Goal: Contribute content: Contribute content

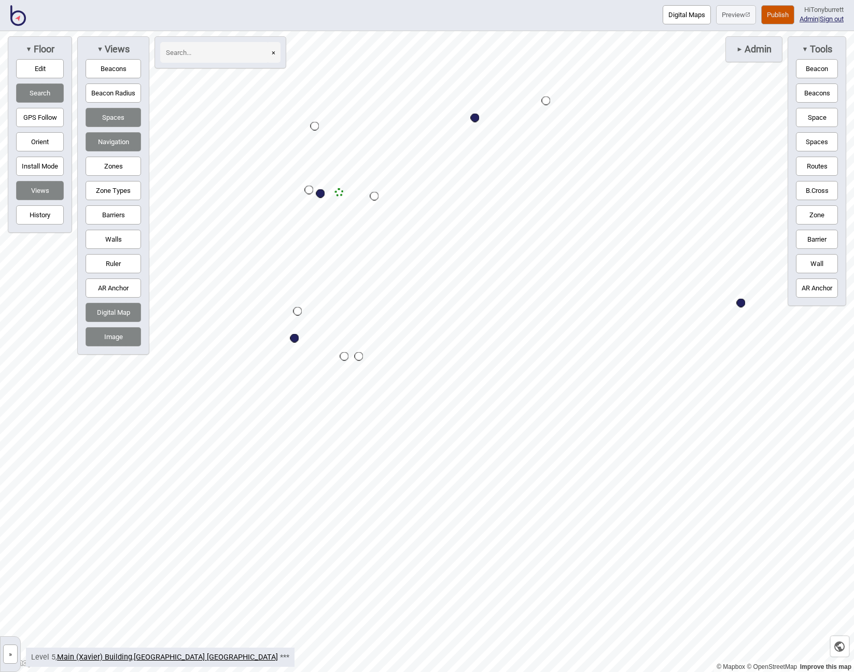
click at [107, 215] on button "Barriers" at bounding box center [113, 214] width 55 height 19
click at [42, 65] on button "Edit" at bounding box center [40, 68] width 48 height 19
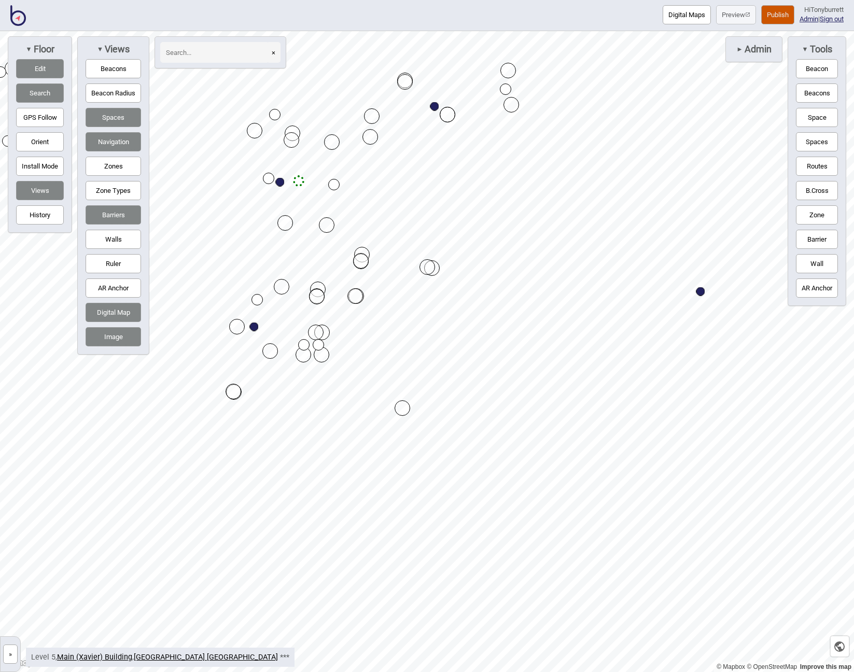
click at [32, 64] on button "Edit" at bounding box center [40, 68] width 48 height 19
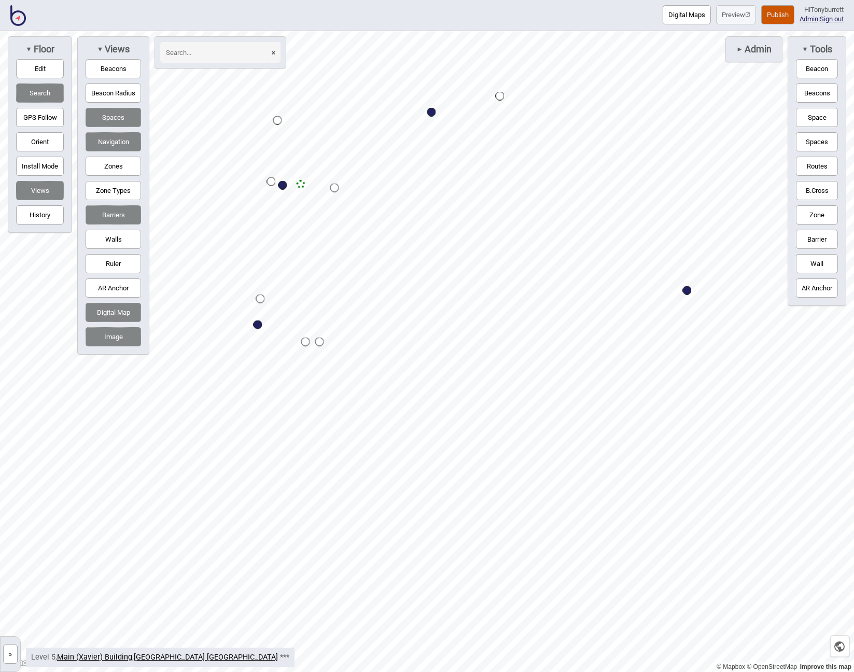
click at [43, 73] on button "Edit" at bounding box center [40, 68] width 48 height 19
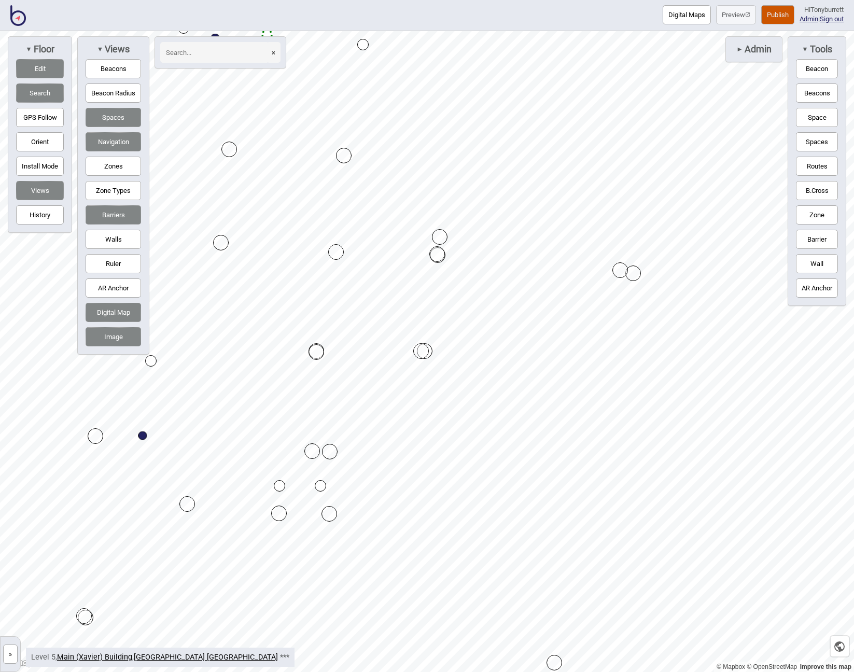
drag, startPoint x: 320, startPoint y: 328, endPoint x: 337, endPoint y: 253, distance: 77.0
drag, startPoint x: 313, startPoint y: 348, endPoint x: 390, endPoint y: 216, distance: 152.9
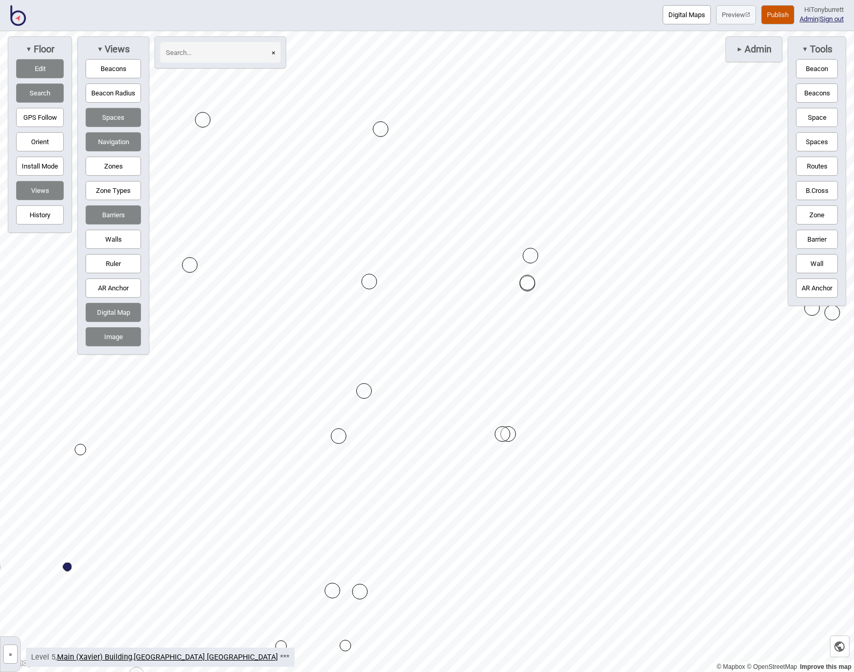
click at [365, 389] on div "Map marker" at bounding box center [364, 391] width 16 height 16
drag, startPoint x: 507, startPoint y: 433, endPoint x: 505, endPoint y: 307, distance: 126.0
click at [504, 306] on div "Map marker" at bounding box center [506, 308] width 16 height 16
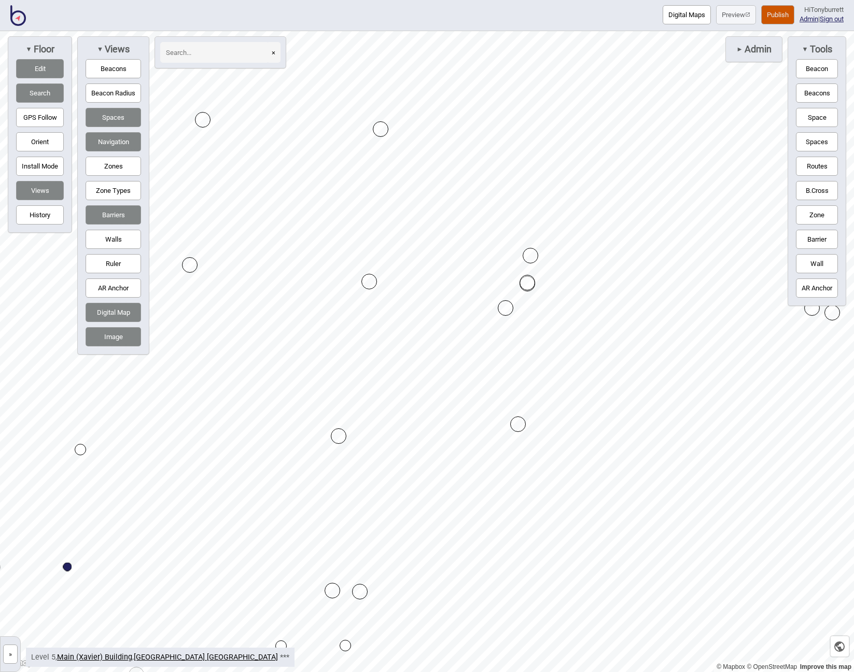
click at [504, 306] on div "Map marker" at bounding box center [506, 308] width 16 height 16
drag, startPoint x: 532, startPoint y: 254, endPoint x: 531, endPoint y: 276, distance: 21.8
drag, startPoint x: 528, startPoint y: 257, endPoint x: 524, endPoint y: 283, distance: 26.6
drag, startPoint x: 339, startPoint y: 439, endPoint x: 351, endPoint y: 417, distance: 24.8
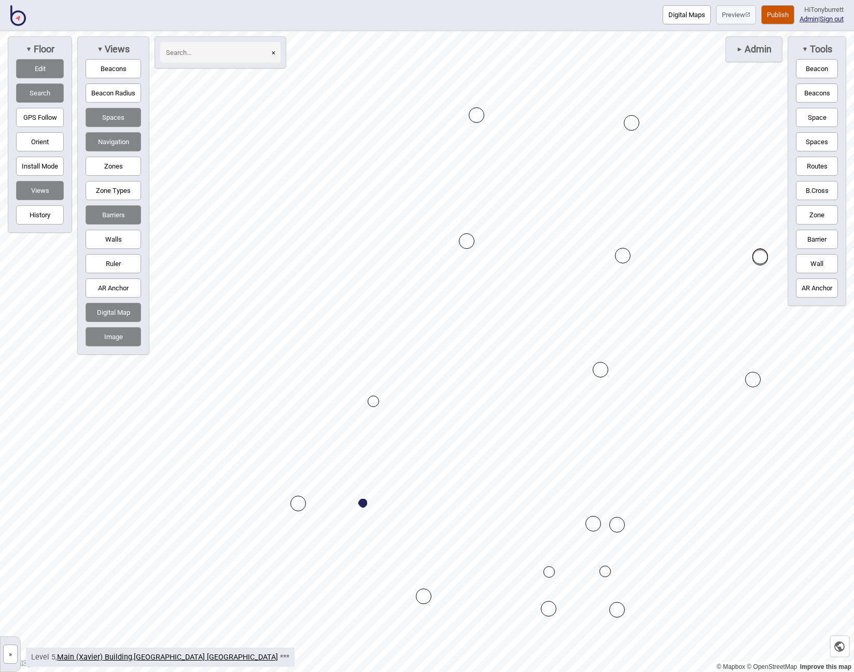
drag, startPoint x: 606, startPoint y: 371, endPoint x: 600, endPoint y: 370, distance: 6.8
click at [805, 262] on button "Wall" at bounding box center [817, 263] width 42 height 19
click at [814, 261] on button "Wall" at bounding box center [817, 263] width 42 height 19
click at [622, 371] on div "Map marker" at bounding box center [621, 373] width 16 height 16
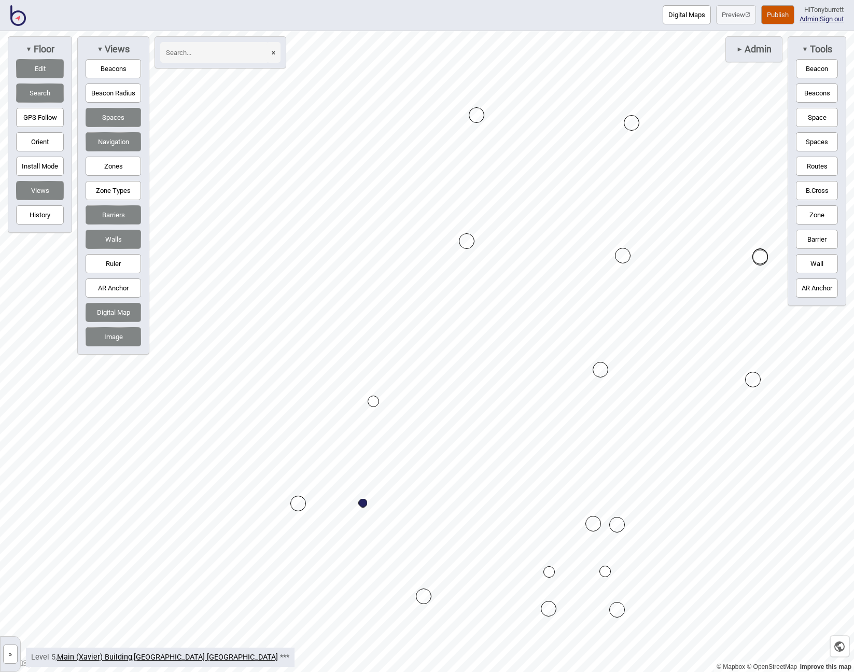
click at [52, 69] on button "Edit" at bounding box center [40, 68] width 48 height 19
drag, startPoint x: 814, startPoint y: 264, endPoint x: 789, endPoint y: 260, distance: 25.7
click at [808, 263] on button "Wall" at bounding box center [817, 263] width 42 height 19
click at [434, 358] on div "Map marker" at bounding box center [434, 358] width 16 height 16
drag, startPoint x: 117, startPoint y: 333, endPoint x: 118, endPoint y: 310, distance: 23.3
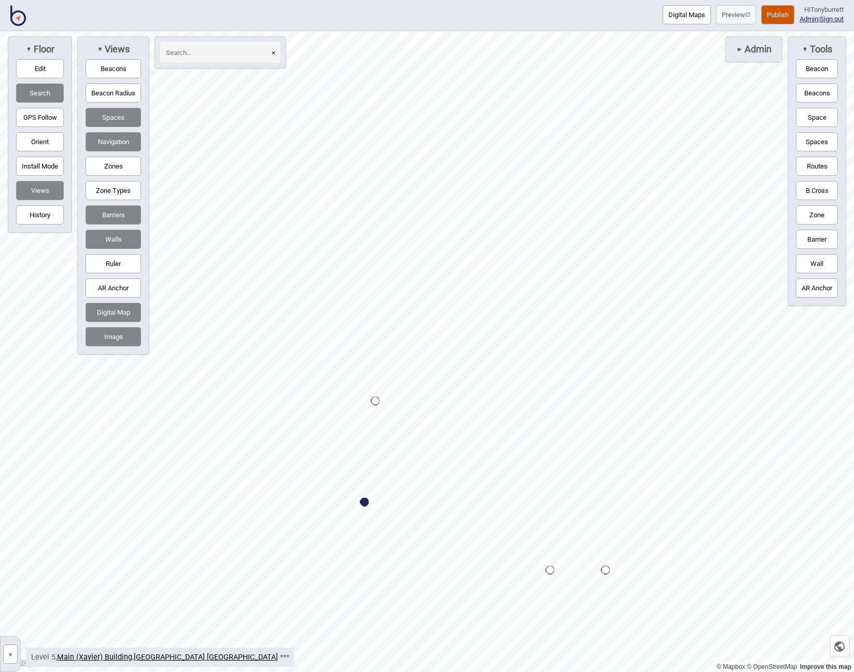
click at [117, 333] on button "Image" at bounding box center [113, 336] width 55 height 19
click at [118, 310] on button "Digital Map" at bounding box center [113, 312] width 55 height 19
click at [119, 342] on button "Image" at bounding box center [113, 336] width 55 height 19
click at [34, 64] on button "Edit" at bounding box center [40, 68] width 48 height 19
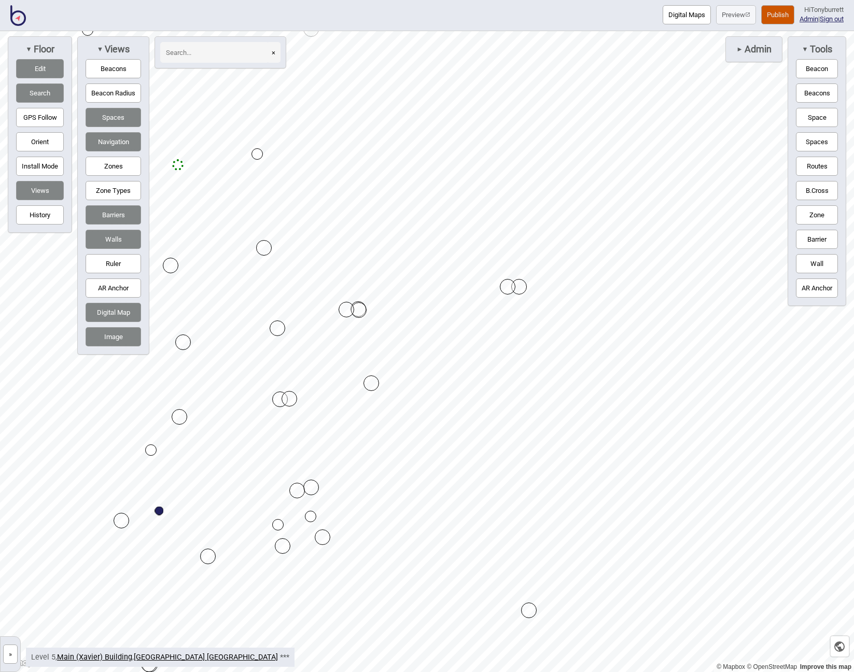
drag, startPoint x: 357, startPoint y: 310, endPoint x: 345, endPoint y: 311, distance: 11.9
drag, startPoint x: 345, startPoint y: 311, endPoint x: 546, endPoint y: 285, distance: 202.3
drag, startPoint x: 549, startPoint y: 284, endPoint x: 571, endPoint y: 277, distance: 22.3
drag, startPoint x: 564, startPoint y: 349, endPoint x: 581, endPoint y: 344, distance: 17.4
drag, startPoint x: 581, startPoint y: 346, endPoint x: 588, endPoint y: 345, distance: 6.9
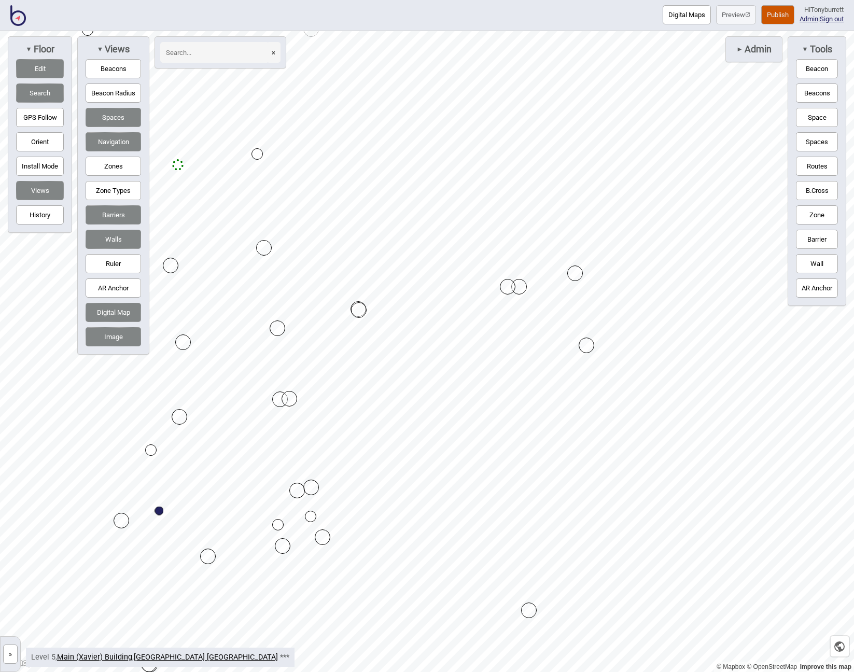
click at [39, 69] on button "Edit" at bounding box center [40, 68] width 48 height 19
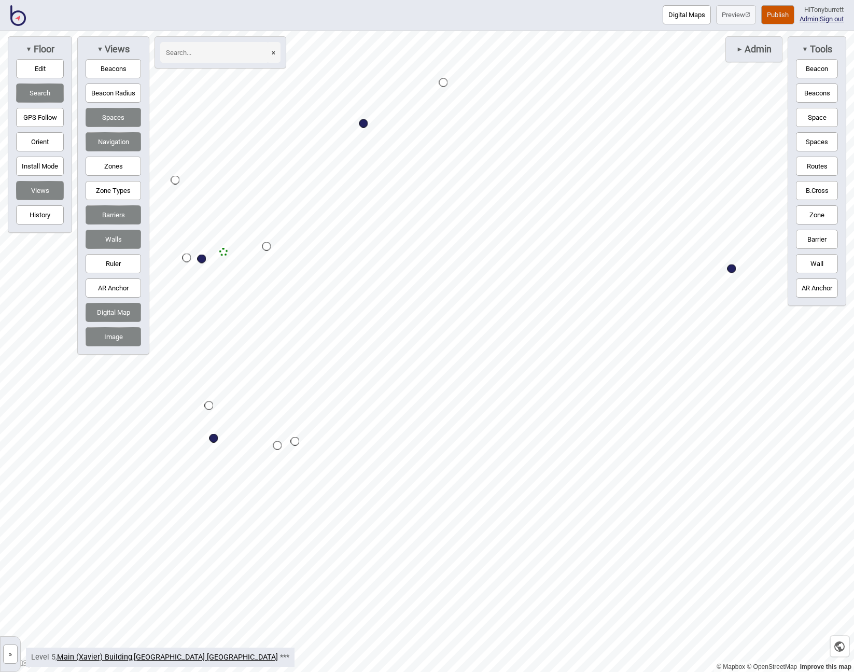
click at [46, 69] on button "Edit" at bounding box center [40, 68] width 48 height 19
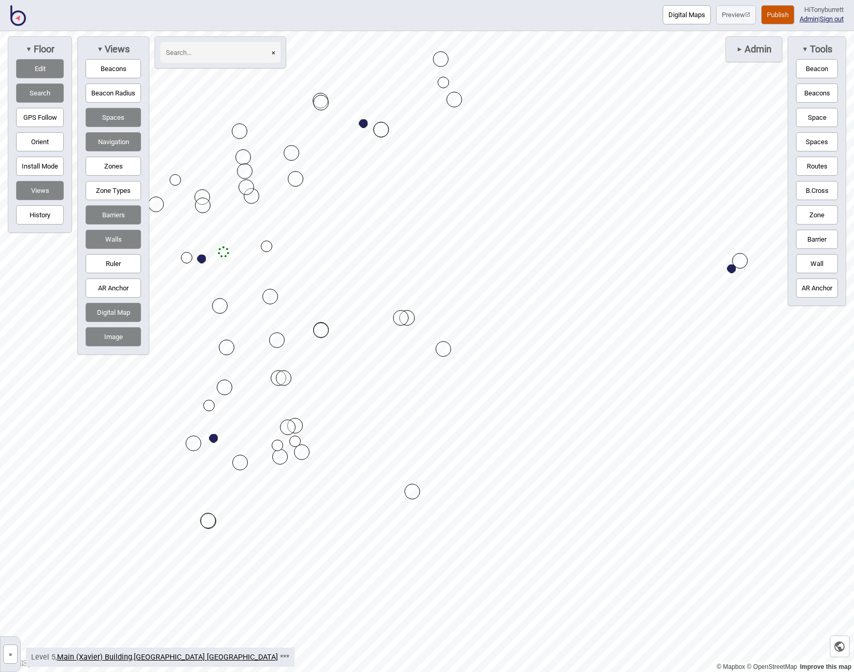
drag, startPoint x: 435, startPoint y: 310, endPoint x: 739, endPoint y: 261, distance: 307.2
drag, startPoint x: 740, startPoint y: 256, endPoint x: 747, endPoint y: 253, distance: 7.9
click at [40, 65] on button "Edit" at bounding box center [40, 68] width 48 height 19
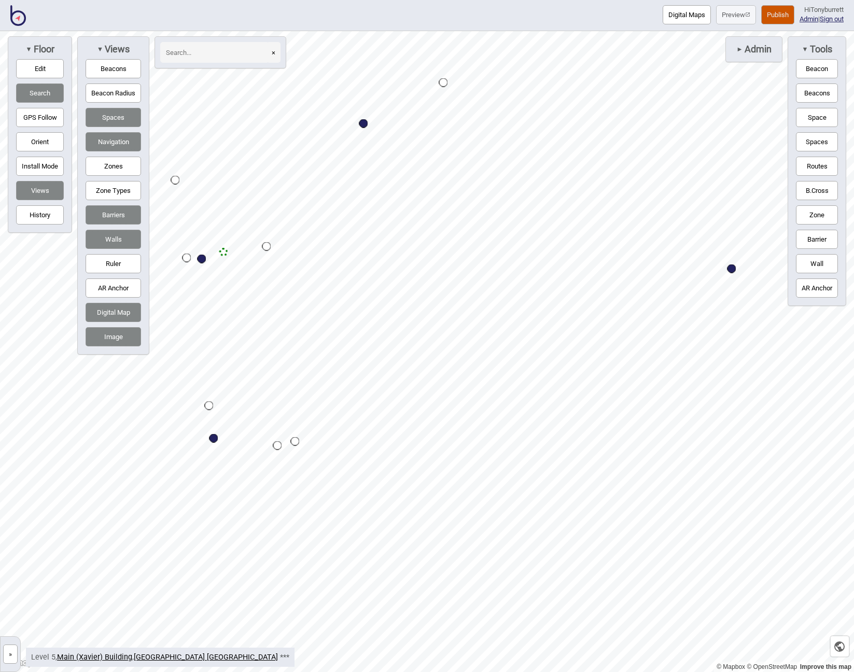
click at [812, 162] on button "Routes" at bounding box center [817, 166] width 42 height 19
click at [822, 162] on button "Routes" at bounding box center [817, 166] width 42 height 19
click at [33, 67] on button "Edit" at bounding box center [40, 68] width 48 height 19
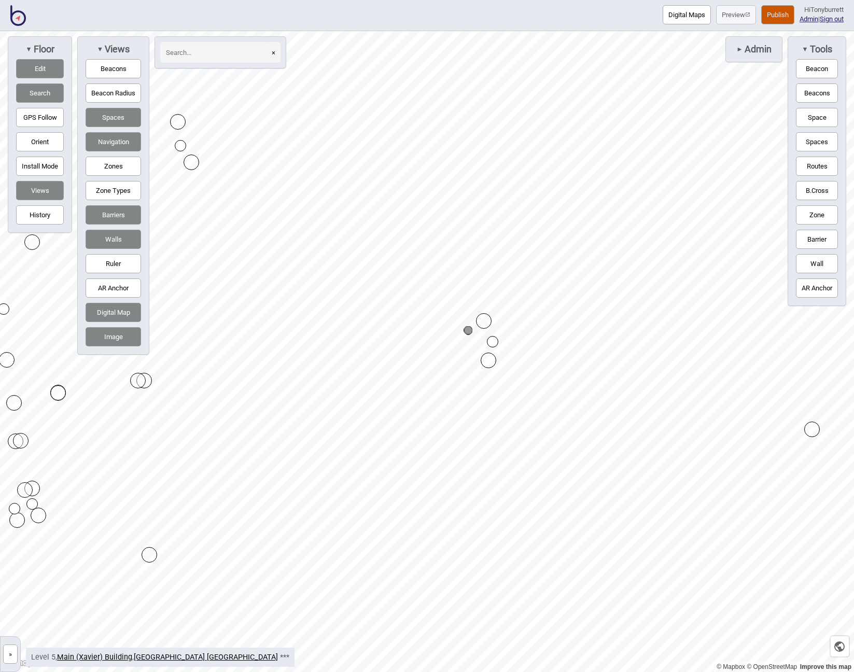
click at [39, 69] on button "Edit" at bounding box center [40, 68] width 48 height 19
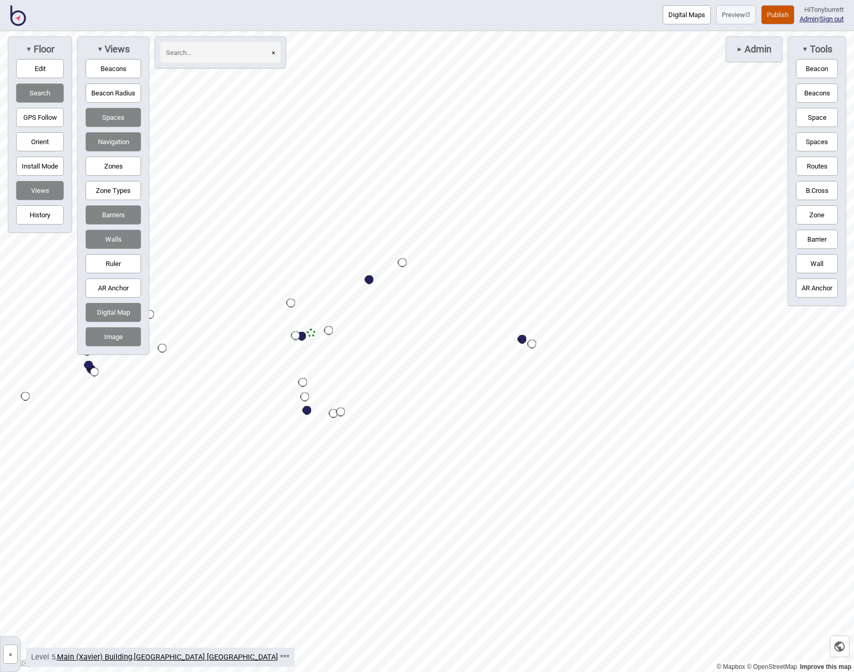
click at [10, 656] on button "»" at bounding box center [10, 653] width 15 height 19
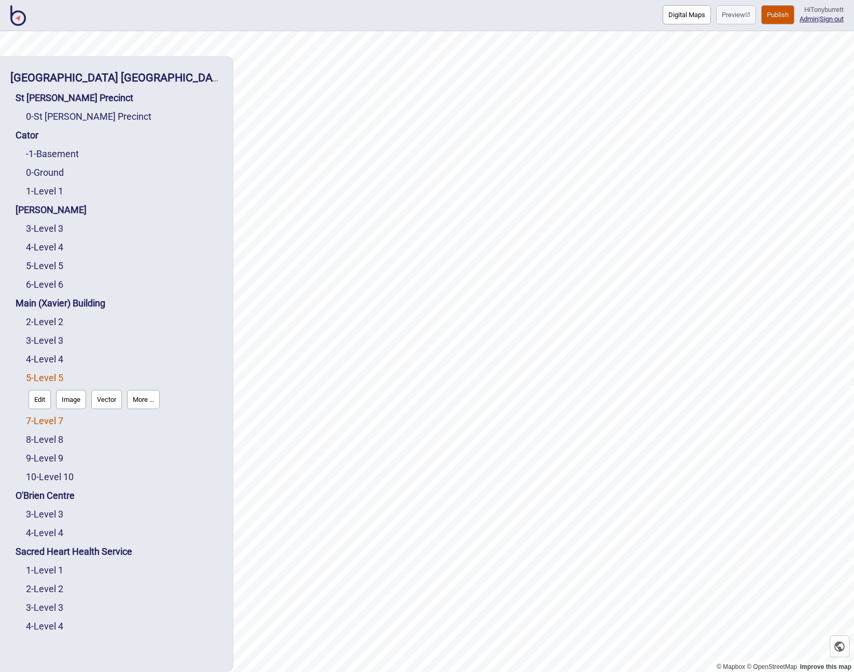
click at [52, 422] on link "7 - Level 7" at bounding box center [44, 420] width 37 height 11
click at [41, 421] on button "Edit" at bounding box center [40, 417] width 22 height 19
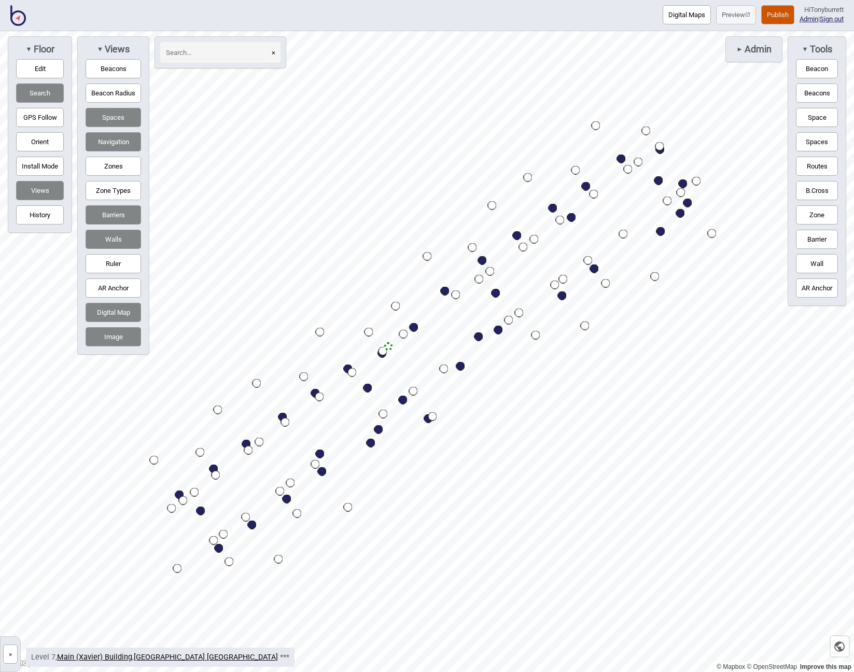
click at [112, 339] on button "Image" at bounding box center [113, 336] width 55 height 19
click at [109, 219] on button "Barriers" at bounding box center [113, 214] width 55 height 19
drag, startPoint x: 102, startPoint y: 236, endPoint x: 119, endPoint y: 121, distance: 116.9
click at [102, 234] on button "Walls" at bounding box center [113, 239] width 55 height 19
click at [119, 117] on button "Spaces" at bounding box center [113, 117] width 55 height 19
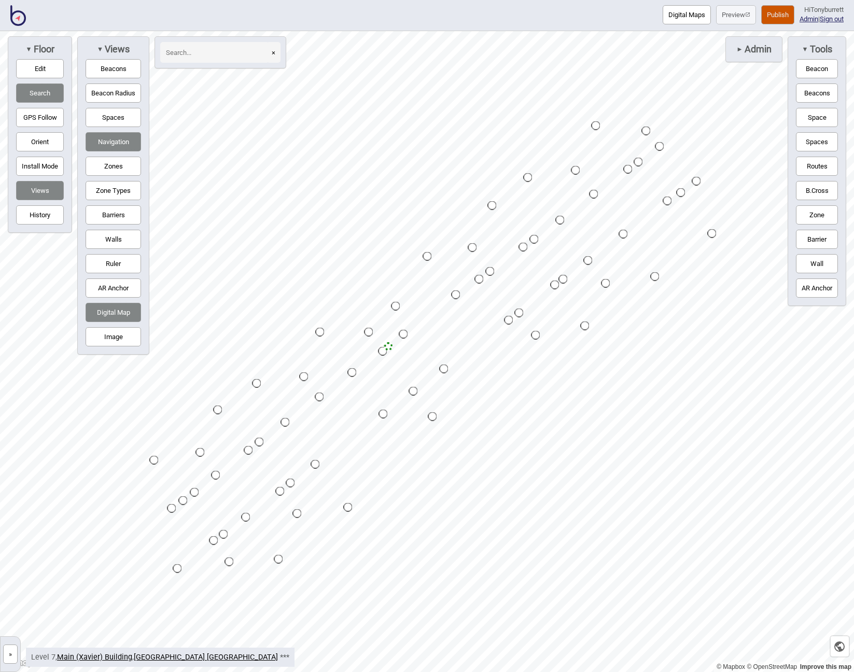
drag, startPoint x: 119, startPoint y: 118, endPoint x: 115, endPoint y: 130, distance: 13.1
click at [119, 118] on button "Spaces" at bounding box center [113, 117] width 55 height 19
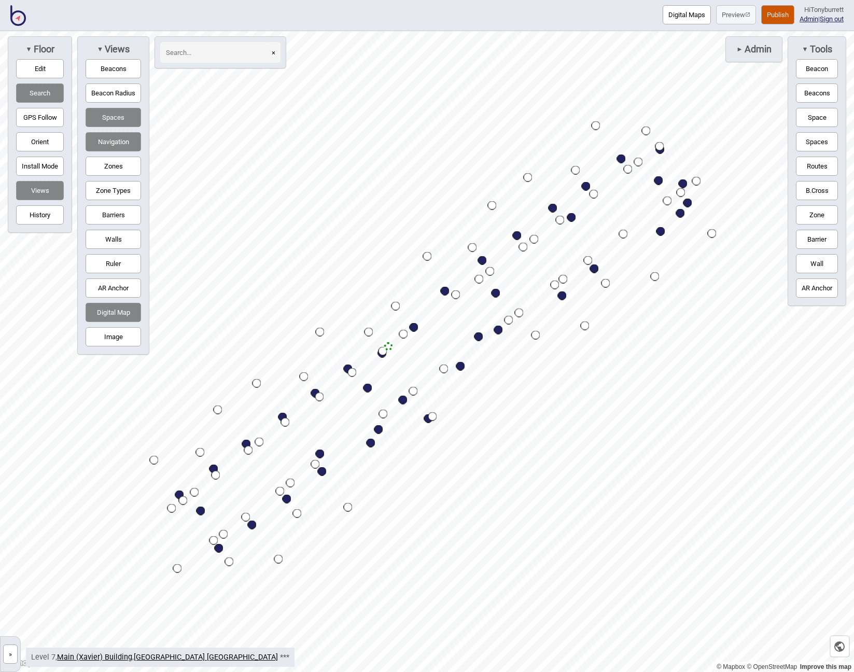
click at [116, 139] on button "Navigation" at bounding box center [113, 141] width 55 height 19
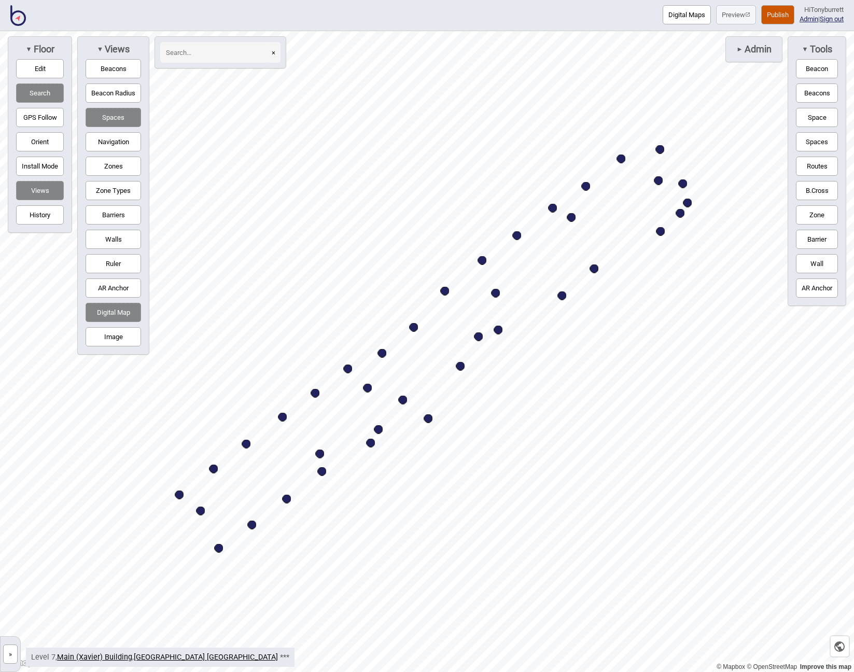
click at [112, 331] on button "Image" at bounding box center [113, 336] width 55 height 19
click at [111, 313] on button "Digital Map" at bounding box center [113, 312] width 55 height 19
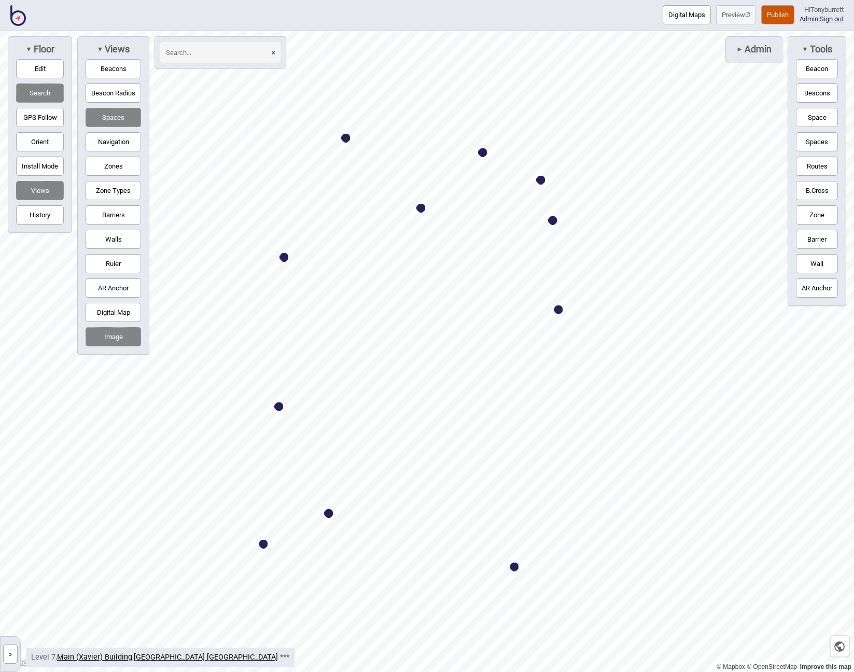
click at [119, 212] on button "Barriers" at bounding box center [113, 214] width 55 height 19
click at [819, 113] on button "Space" at bounding box center [817, 117] width 42 height 19
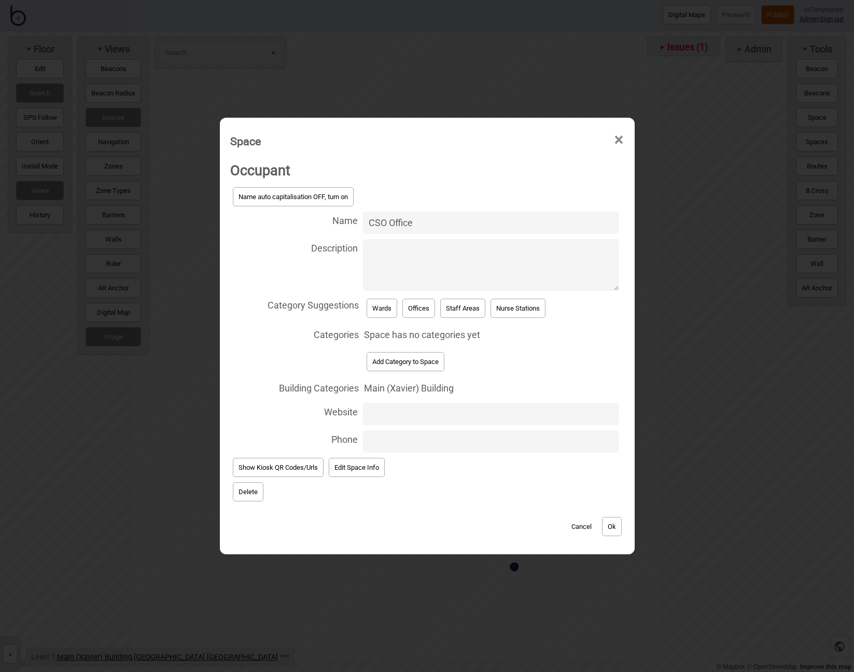
type input "CSO Office"
click at [401, 366] on button "Add Category to Space" at bounding box center [405, 361] width 78 height 19
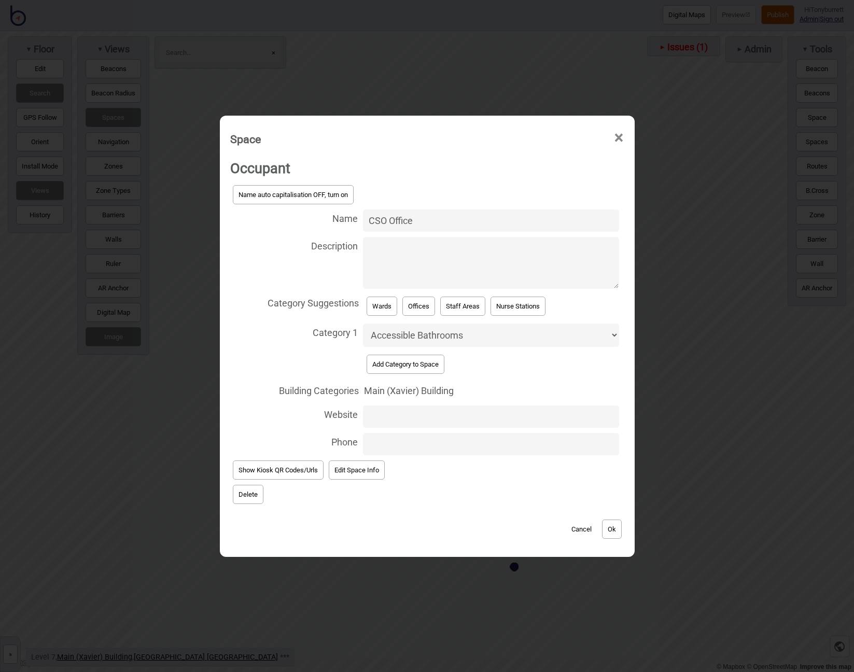
select select "Offices"
click at [610, 523] on button "Ok" at bounding box center [612, 528] width 20 height 19
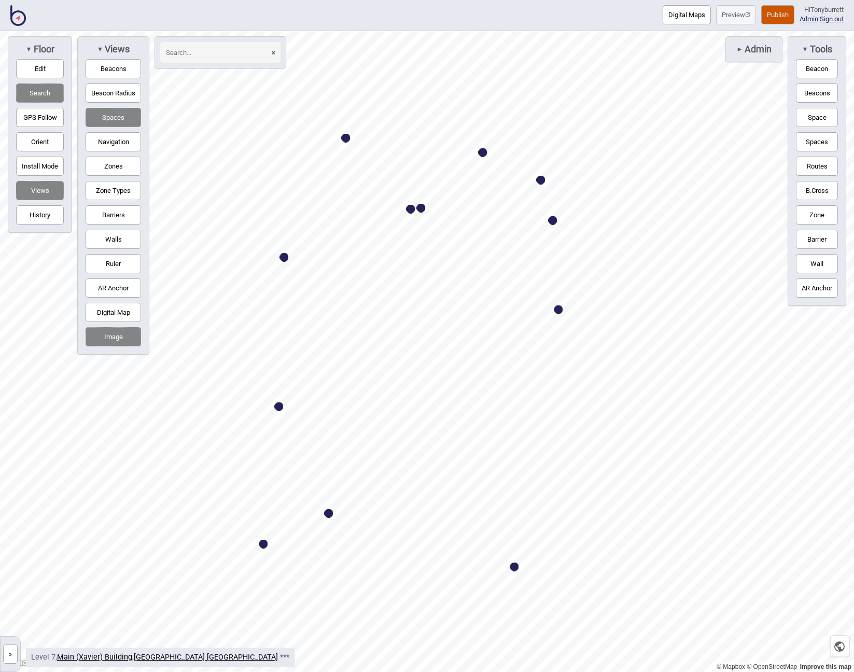
click at [32, 67] on button "Edit" at bounding box center [40, 68] width 48 height 19
drag, startPoint x: 424, startPoint y: 208, endPoint x: 436, endPoint y: 211, distance: 12.8
click at [109, 208] on button "Barriers" at bounding box center [113, 214] width 55 height 19
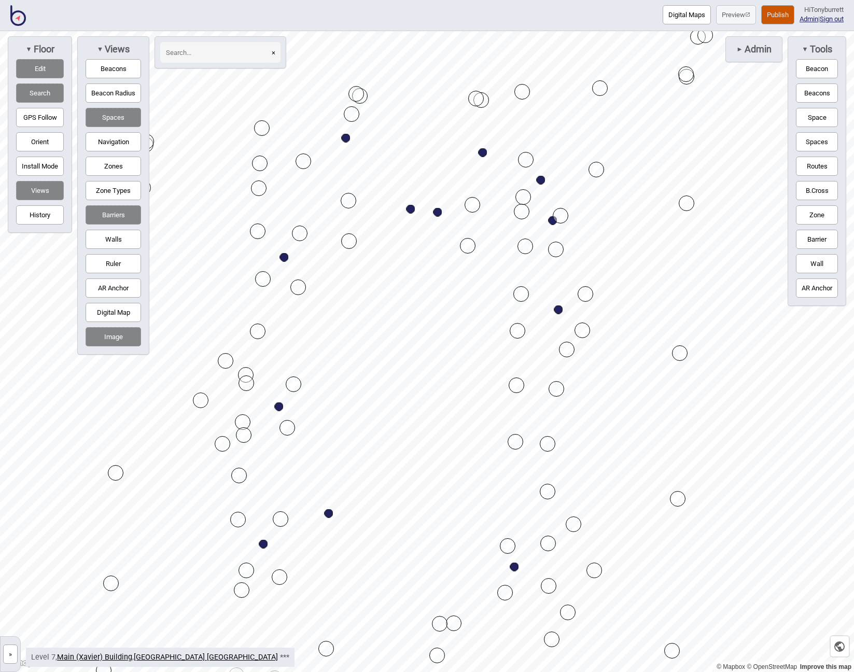
click at [113, 143] on button "Navigation" at bounding box center [113, 141] width 55 height 19
drag, startPoint x: 56, startPoint y: 67, endPoint x: 79, endPoint y: 73, distance: 23.4
click at [56, 67] on button "Edit" at bounding box center [40, 68] width 48 height 19
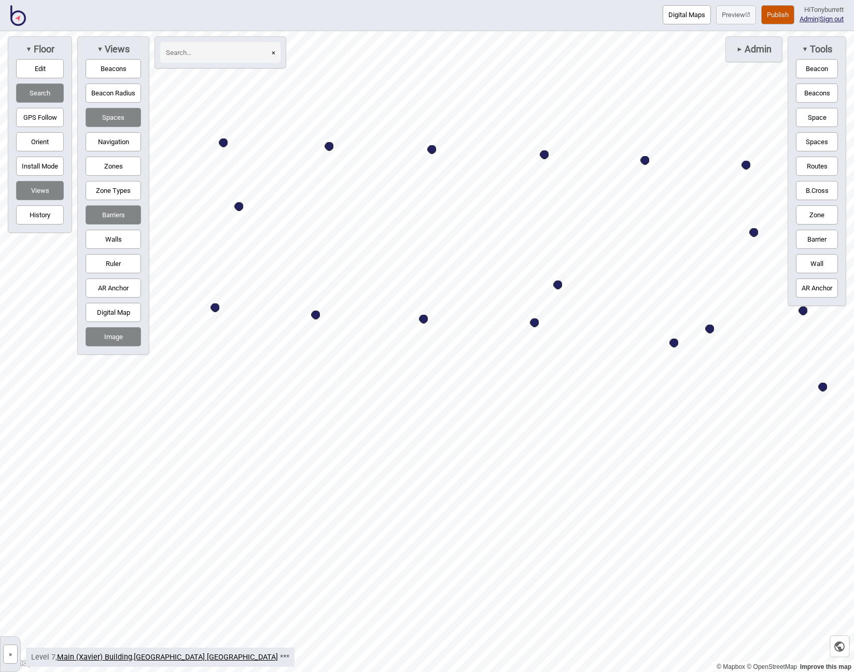
drag, startPoint x: 109, startPoint y: 214, endPoint x: 134, endPoint y: 225, distance: 27.8
click at [109, 214] on button "Barriers" at bounding box center [113, 214] width 55 height 19
drag, startPoint x: 814, startPoint y: 120, endPoint x: 809, endPoint y: 121, distance: 5.2
click at [814, 120] on button "Space" at bounding box center [817, 117] width 42 height 19
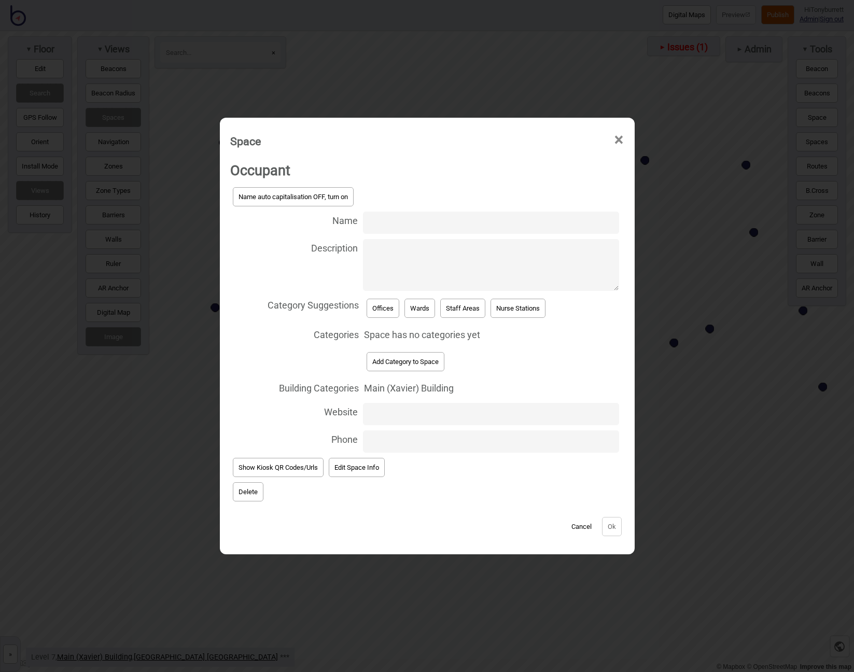
paste input "CNE, CSO office"
type input "CNE, CSO office"
click at [380, 310] on button "Offices" at bounding box center [382, 308] width 33 height 19
select select "Offices"
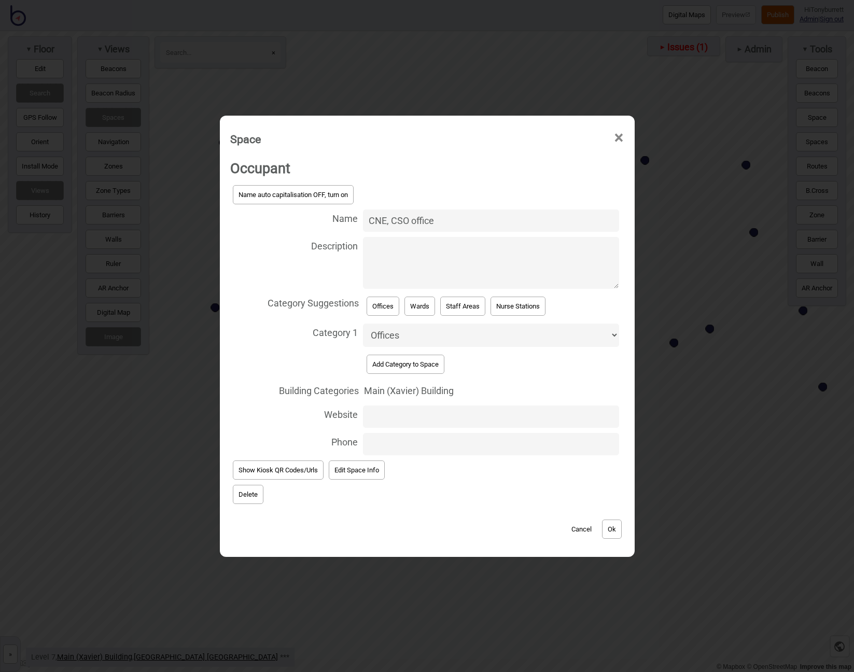
drag, startPoint x: 369, startPoint y: 224, endPoint x: 416, endPoint y: 230, distance: 47.4
click at [375, 225] on input "CNE, CSO office" at bounding box center [491, 220] width 256 height 22
click at [438, 226] on input "CNE, CSO office" at bounding box center [491, 220] width 256 height 22
click at [609, 523] on button "Ok" at bounding box center [612, 528] width 20 height 19
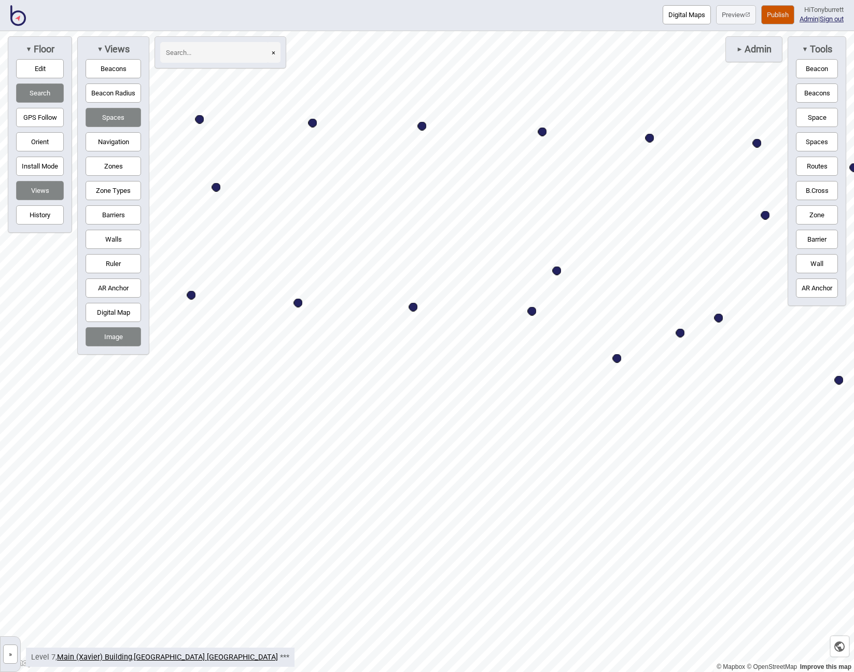
click at [134, 207] on button "Barriers" at bounding box center [113, 214] width 55 height 19
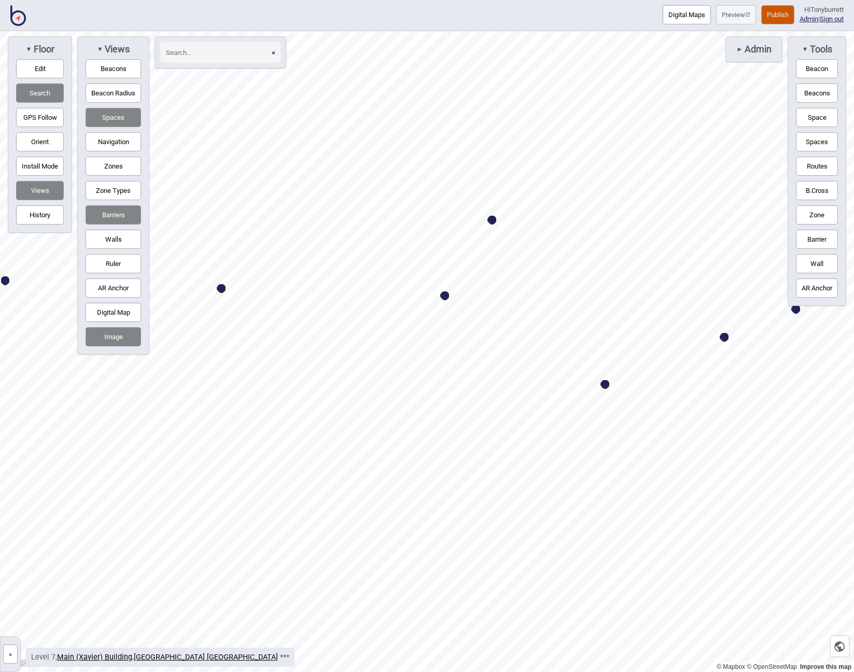
click at [40, 64] on button "Edit" at bounding box center [40, 68] width 48 height 19
drag, startPoint x: 637, startPoint y: 530, endPoint x: 567, endPoint y: 538, distance: 71.0
drag, startPoint x: 563, startPoint y: 536, endPoint x: 531, endPoint y: 534, distance: 32.2
drag, startPoint x: 658, startPoint y: 87, endPoint x: 651, endPoint y: 86, distance: 6.8
drag, startPoint x: 643, startPoint y: 88, endPoint x: 541, endPoint y: 89, distance: 102.6
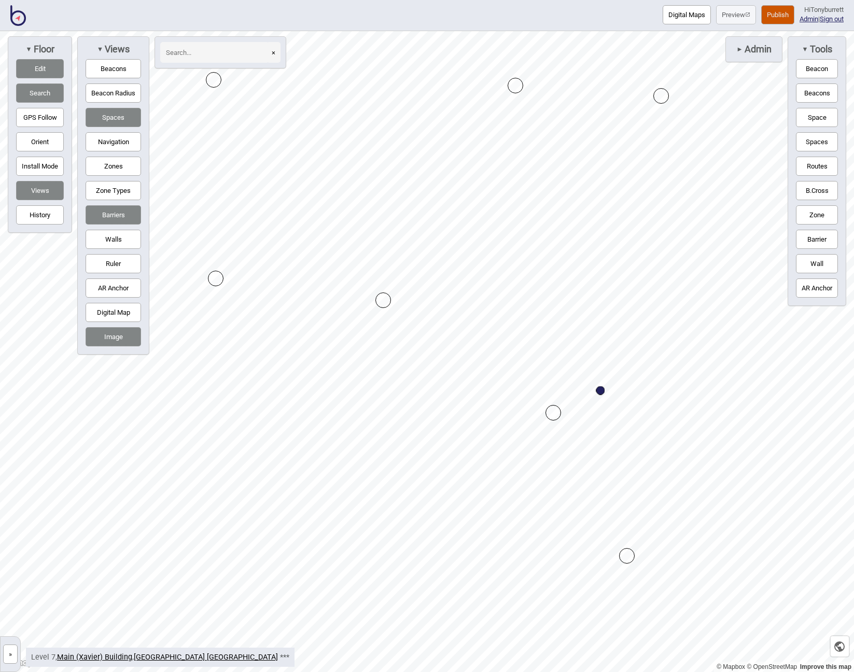
drag, startPoint x: 591, startPoint y: 408, endPoint x: 554, endPoint y: 413, distance: 37.2
drag, startPoint x: 578, startPoint y: 635, endPoint x: 585, endPoint y: 640, distance: 8.2
drag, startPoint x: 581, startPoint y: 639, endPoint x: 601, endPoint y: 644, distance: 20.2
click at [115, 313] on button "Digital Map" at bounding box center [113, 312] width 55 height 19
drag, startPoint x: 330, startPoint y: 157, endPoint x: 336, endPoint y: 153, distance: 7.4
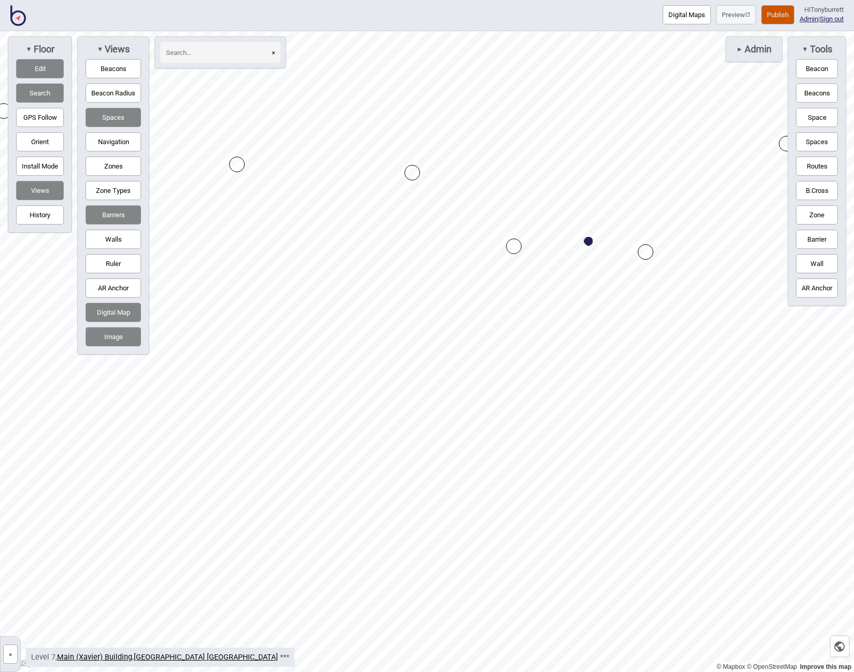
drag, startPoint x: 589, startPoint y: 253, endPoint x: 588, endPoint y: 241, distance: 11.9
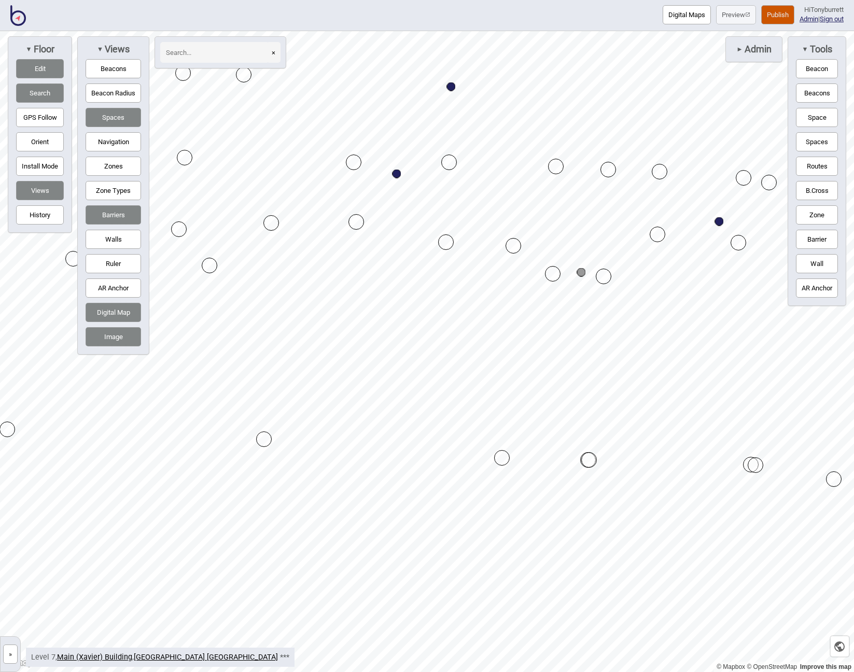
click at [34, 63] on button "Edit" at bounding box center [40, 68] width 48 height 19
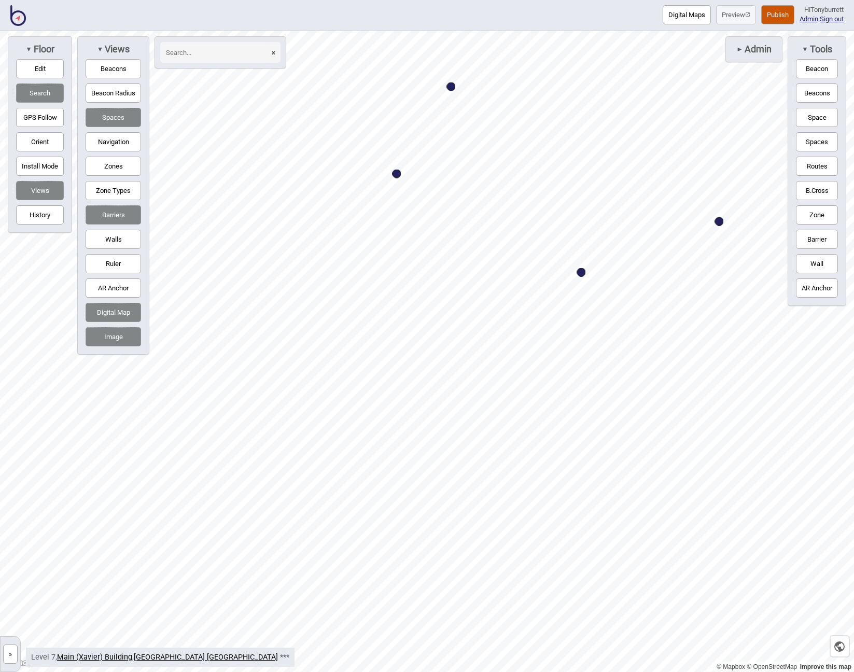
click at [105, 147] on button "Navigation" at bounding box center [113, 141] width 55 height 19
click at [810, 164] on button "Routes" at bounding box center [817, 166] width 42 height 19
click at [808, 160] on button "Routes" at bounding box center [817, 166] width 42 height 19
click at [27, 66] on button "Edit" at bounding box center [40, 68] width 48 height 19
drag, startPoint x: 178, startPoint y: 364, endPoint x: 190, endPoint y: 328, distance: 38.2
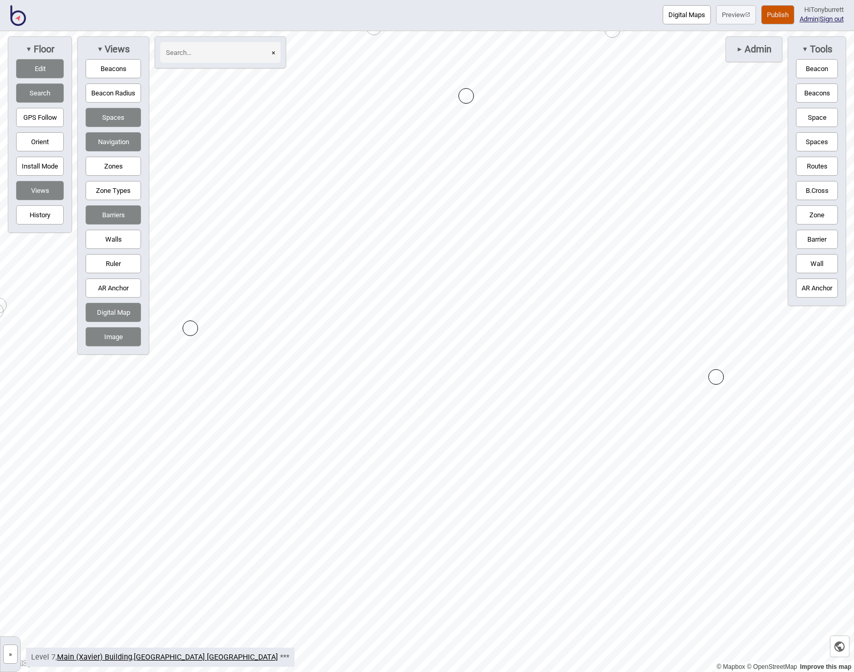
drag, startPoint x: 705, startPoint y: 377, endPoint x: 716, endPoint y: 374, distance: 12.0
click at [32, 70] on button "Edit" at bounding box center [40, 68] width 48 height 19
click at [107, 317] on button "Digital Map" at bounding box center [113, 312] width 55 height 19
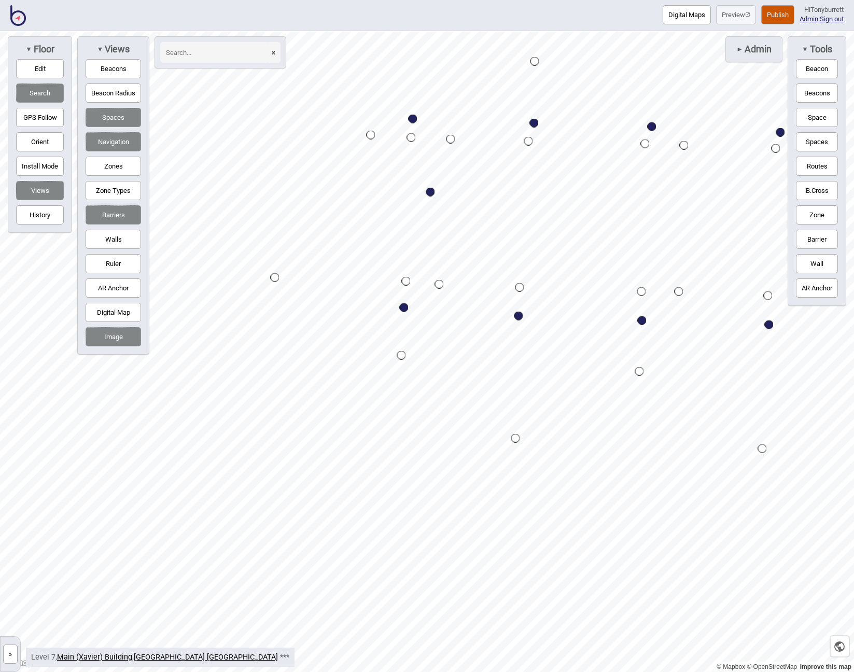
drag, startPoint x: 118, startPoint y: 210, endPoint x: 127, endPoint y: 148, distance: 62.9
click at [119, 209] on button "Barriers" at bounding box center [113, 214] width 55 height 19
click at [124, 143] on button "Navigation" at bounding box center [113, 141] width 55 height 19
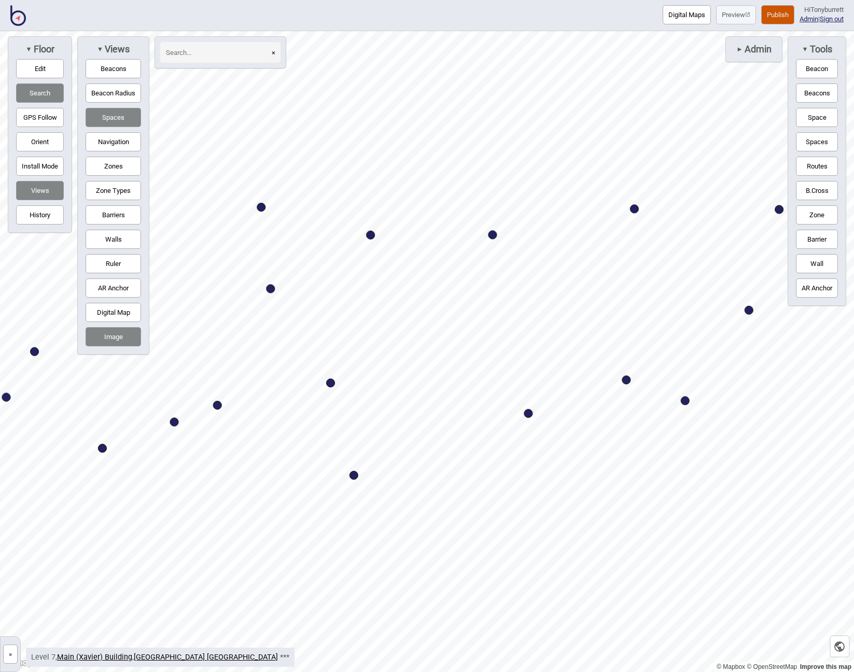
click at [853, 0] on html "Digital Maps Preview Publish Hi [PERSON_NAME] Admin | Sign out © Mapbox © OpenS…" at bounding box center [427, 0] width 854 height 0
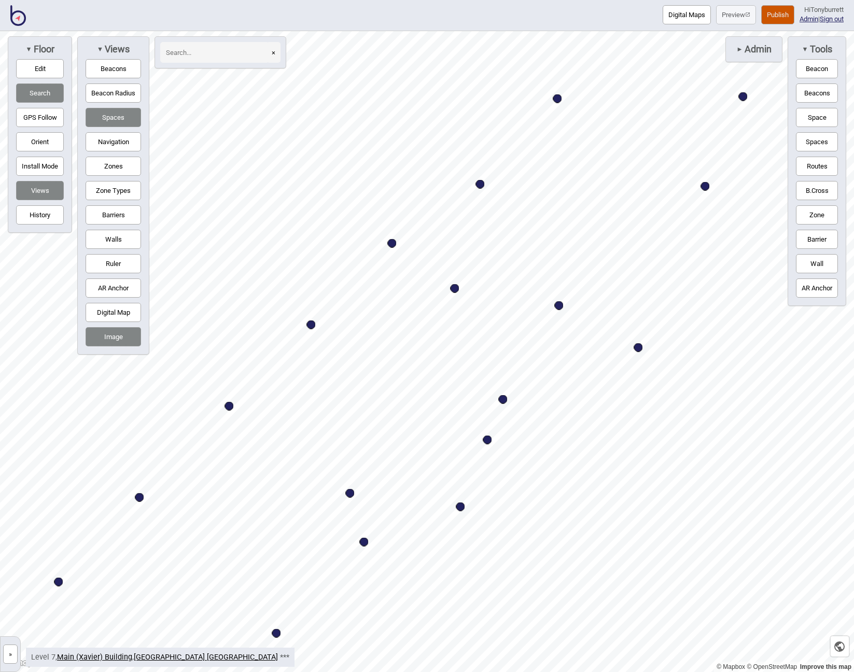
click at [811, 118] on button "Space" at bounding box center [817, 117] width 42 height 19
drag, startPoint x: 103, startPoint y: 211, endPoint x: 117, endPoint y: 211, distance: 14.0
click at [103, 211] on button "Barriers" at bounding box center [113, 214] width 55 height 19
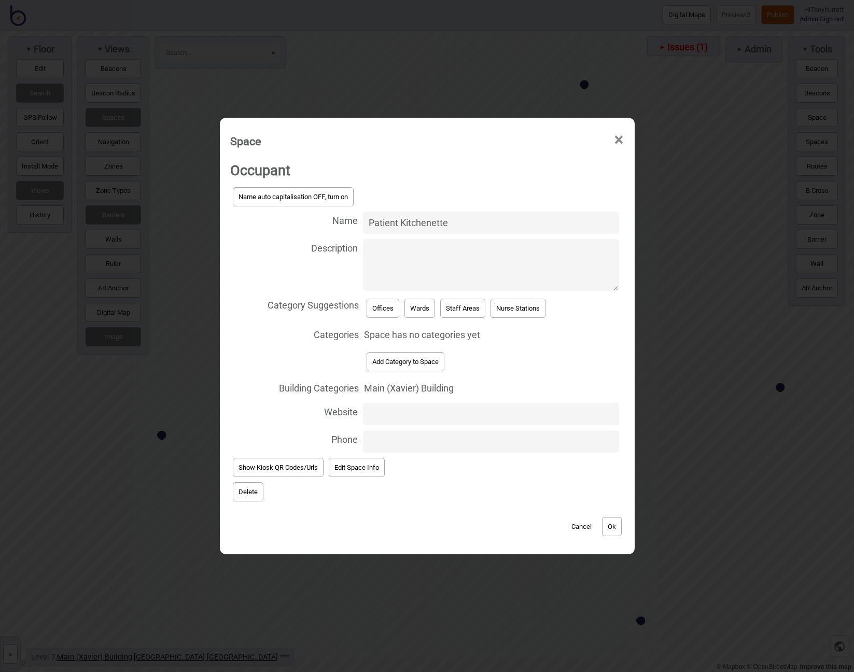
type input "Patient Kitchenette"
click at [411, 361] on button "Add Category to Space" at bounding box center [405, 361] width 78 height 19
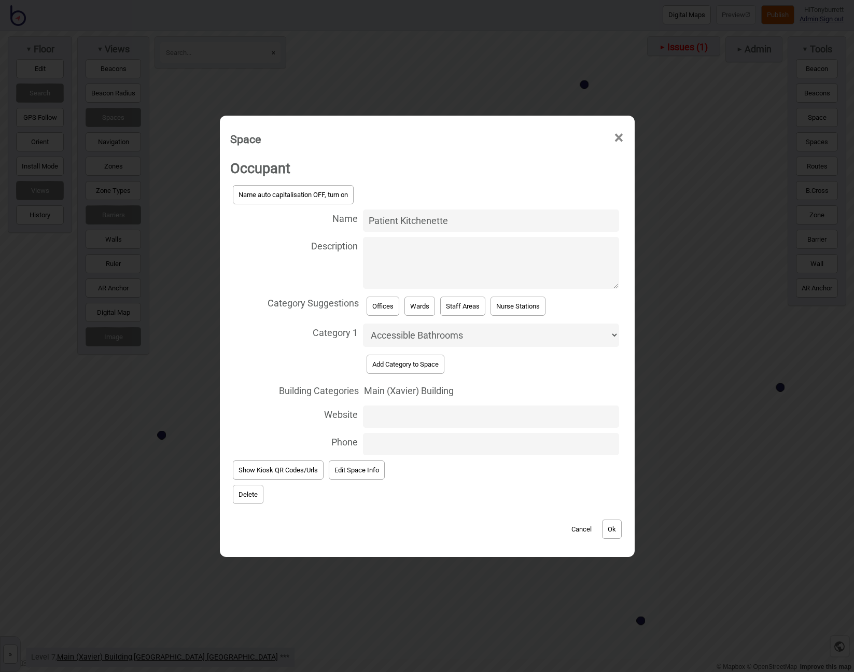
select select "Eating Areas"
click at [616, 524] on button "Ok" at bounding box center [612, 528] width 20 height 19
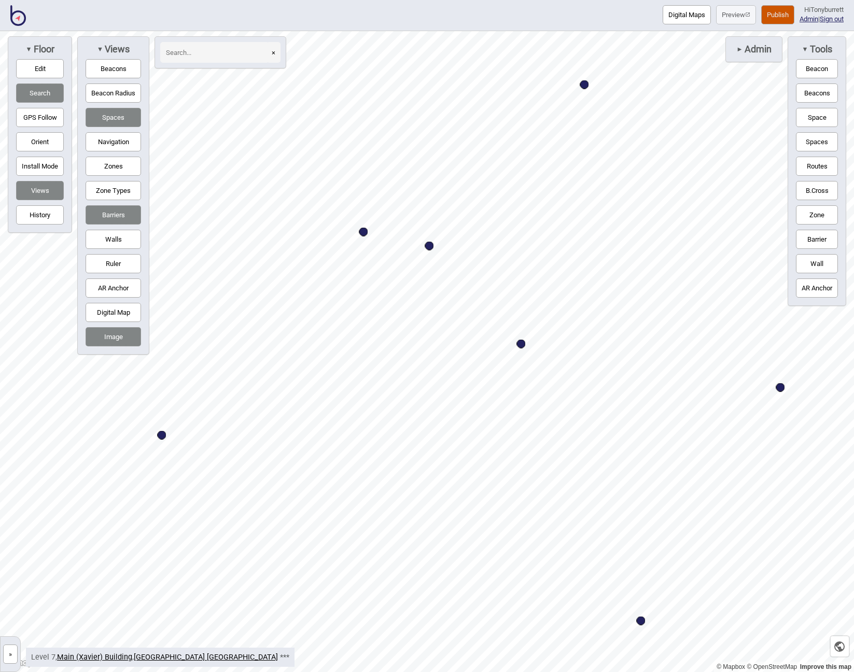
click at [6, 651] on button "»" at bounding box center [10, 653] width 15 height 19
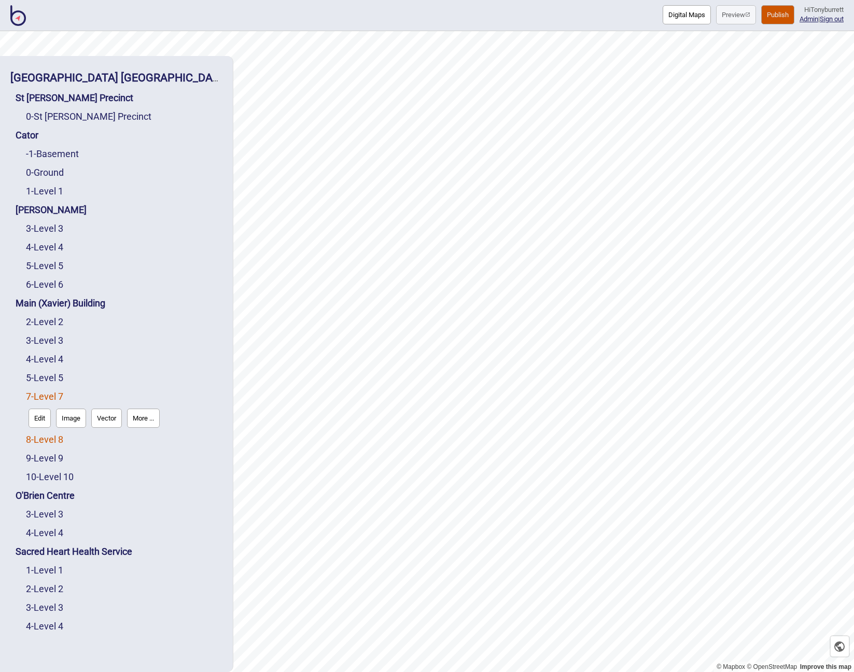
click at [56, 439] on link "8 - Level 8" at bounding box center [44, 439] width 37 height 11
click at [45, 438] on button "Edit" at bounding box center [40, 436] width 22 height 19
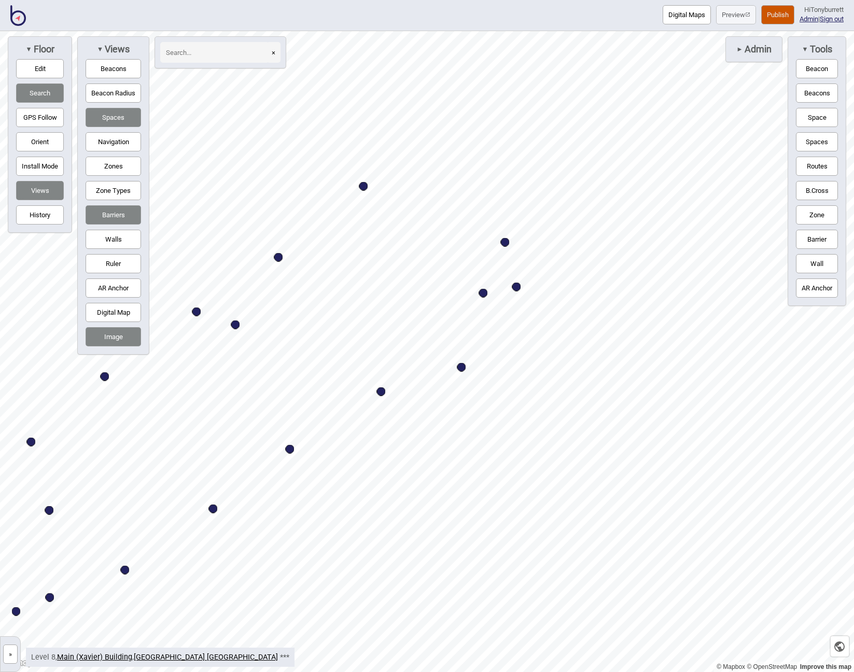
click at [116, 333] on button "Image" at bounding box center [113, 336] width 55 height 19
drag, startPoint x: 97, startPoint y: 337, endPoint x: 103, endPoint y: 263, distance: 74.9
click at [98, 337] on button "Image" at bounding box center [113, 336] width 55 height 19
click at [93, 208] on button "Barriers" at bounding box center [113, 214] width 55 height 19
click at [814, 115] on button "Space" at bounding box center [817, 117] width 42 height 19
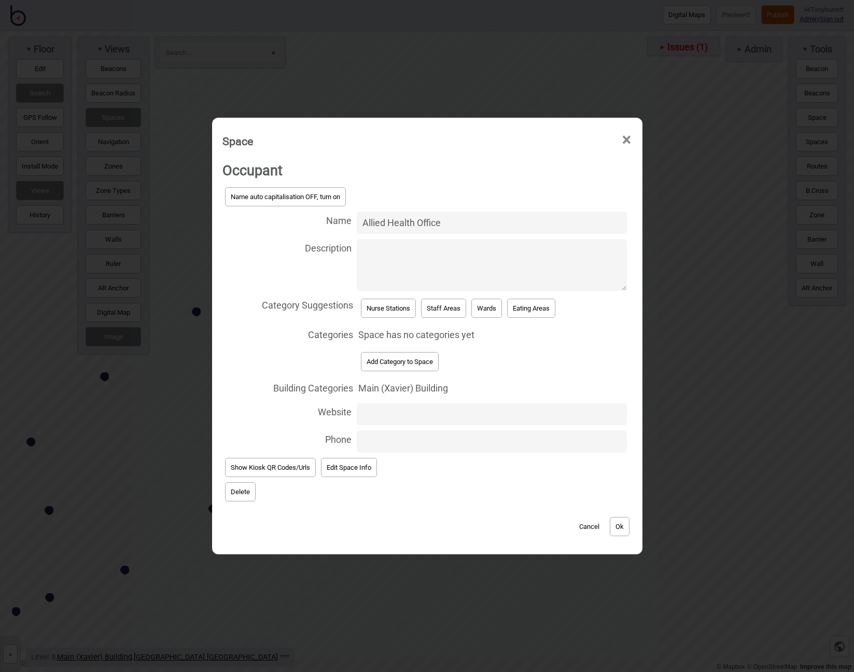
type input "Allied Health Office"
click at [388, 369] on button "Add Category to Space" at bounding box center [400, 361] width 78 height 19
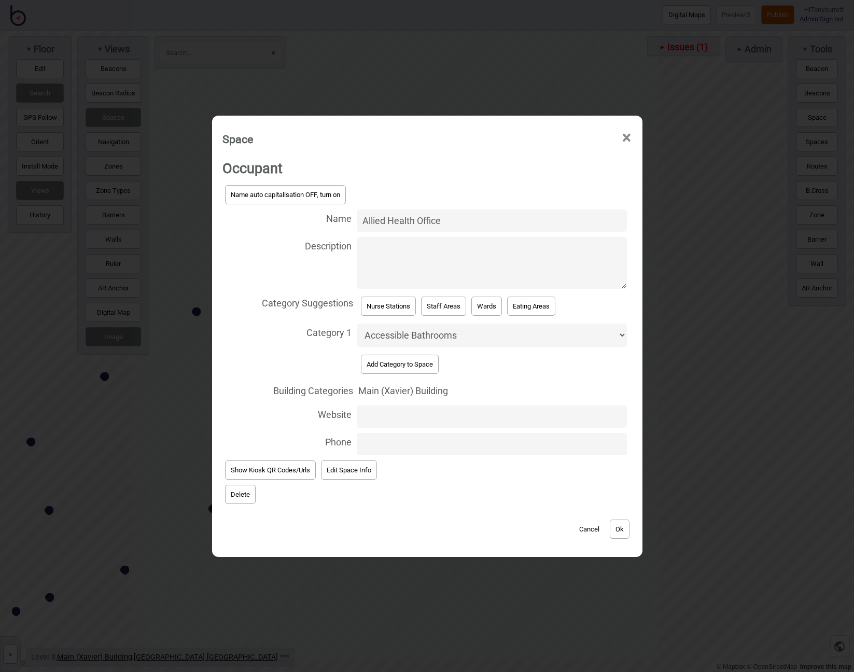
select select "Offices"
click at [395, 364] on button "Add Category to Space" at bounding box center [400, 363] width 78 height 19
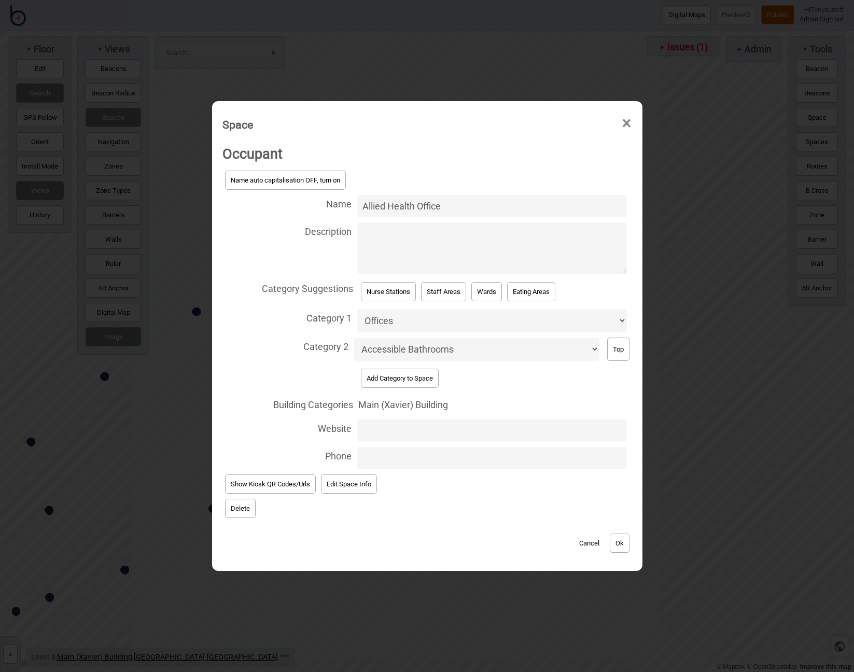
select select "Allied Health"
click at [618, 534] on button "Ok" at bounding box center [619, 542] width 20 height 19
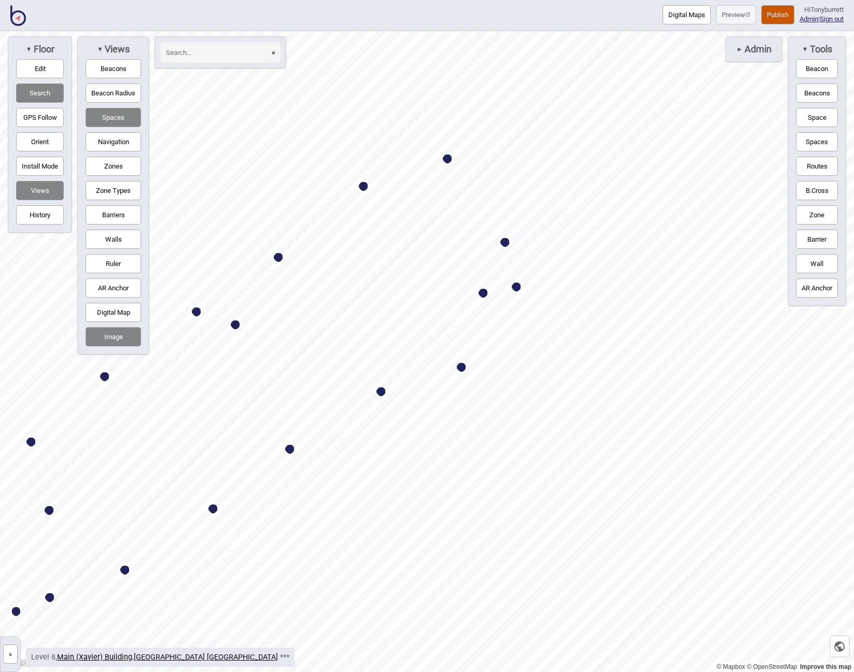
click at [6, 657] on button "»" at bounding box center [10, 653] width 15 height 19
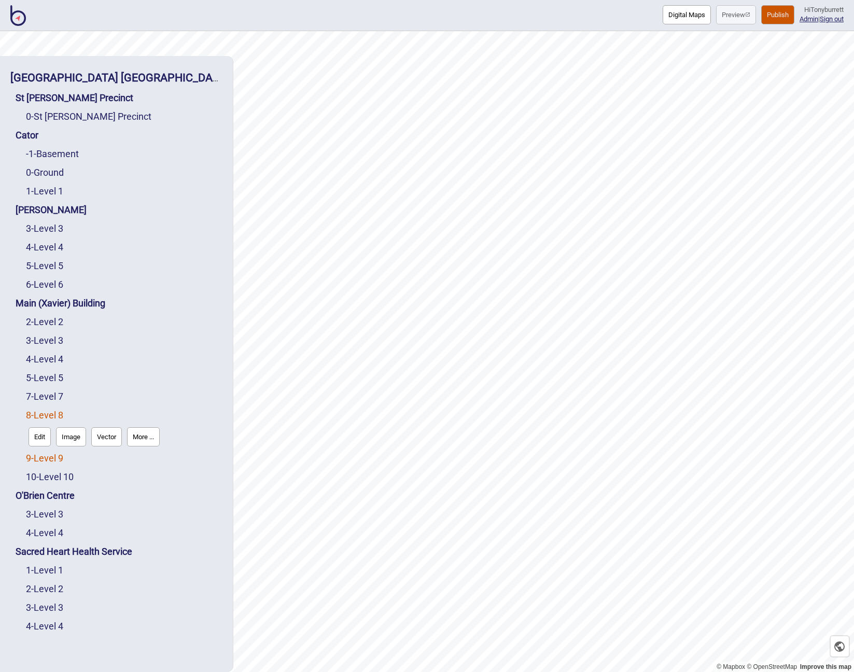
click at [42, 458] on link "9 - Level 9" at bounding box center [44, 457] width 37 height 11
click at [41, 459] on button "Edit" at bounding box center [40, 455] width 22 height 19
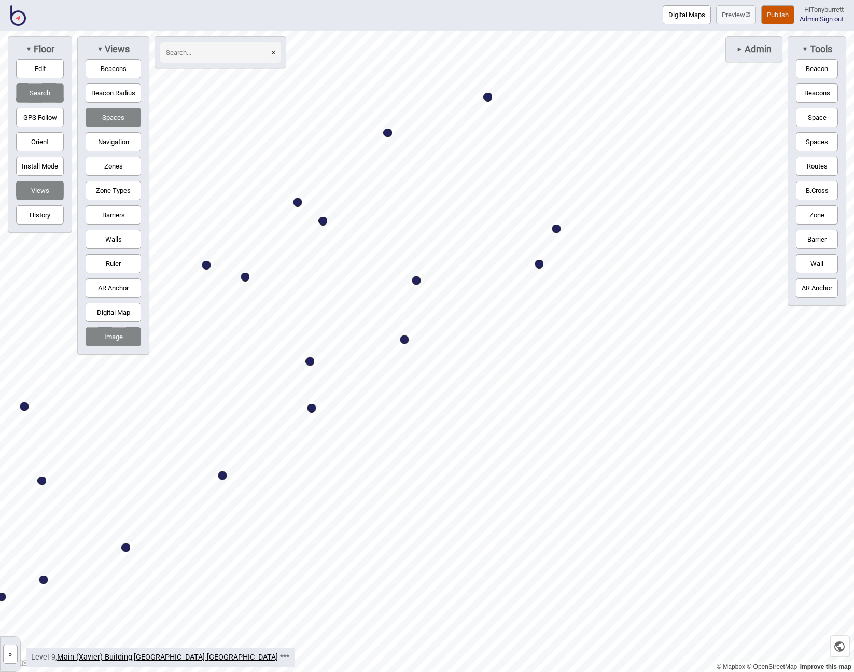
click at [113, 218] on button "Barriers" at bounding box center [113, 214] width 55 height 19
click at [811, 117] on button "Space" at bounding box center [817, 117] width 42 height 19
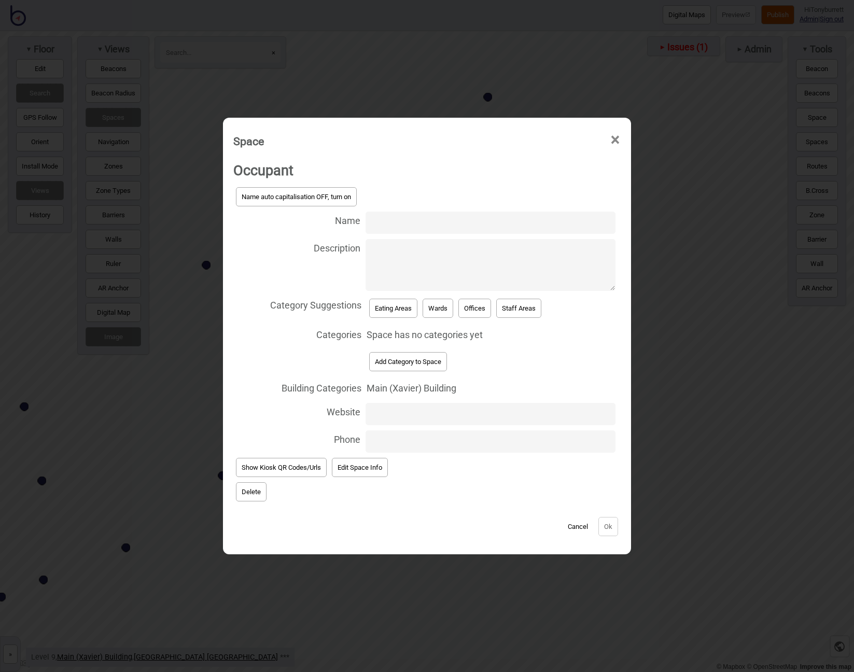
paste input "CSO, CNE office"
type input "CSO, CNE office"
click at [479, 308] on button "Offices" at bounding box center [474, 308] width 33 height 19
select select "Offices"
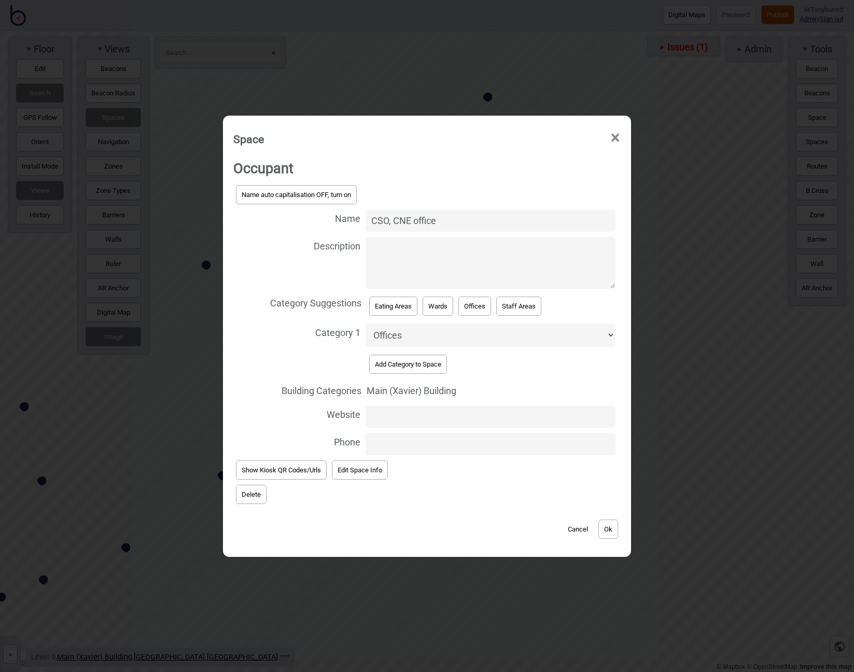
click at [612, 530] on button "Ok" at bounding box center [608, 528] width 20 height 19
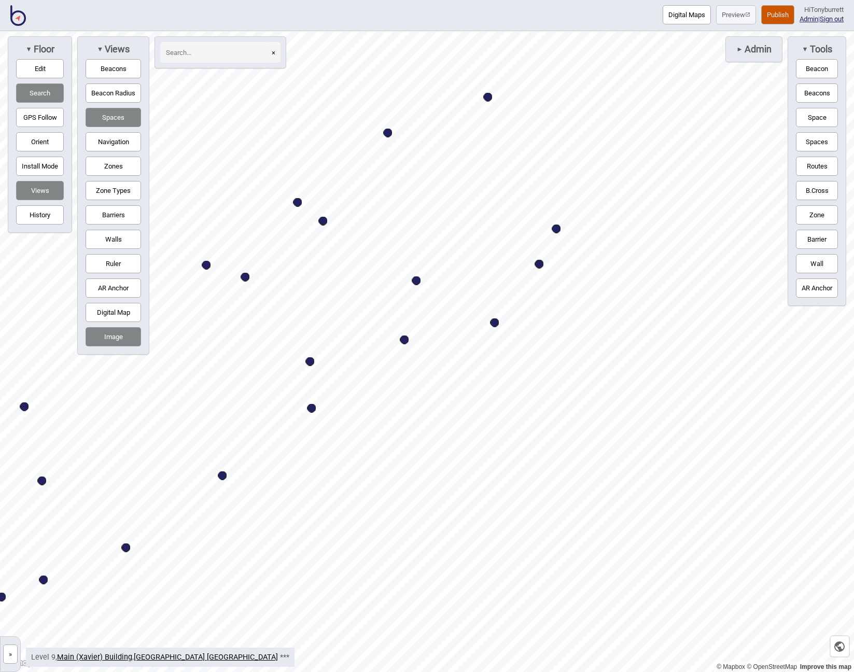
click at [98, 216] on button "Barriers" at bounding box center [113, 214] width 55 height 19
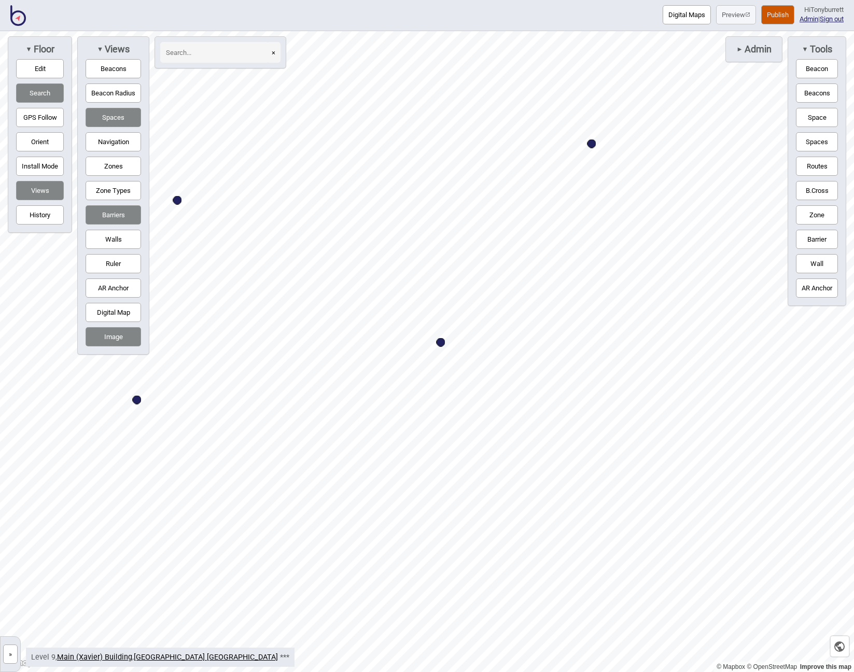
click at [23, 67] on button "Edit" at bounding box center [40, 68] width 48 height 19
drag, startPoint x: 409, startPoint y: 186, endPoint x: 382, endPoint y: 204, distance: 31.8
drag, startPoint x: 364, startPoint y: 220, endPoint x: 475, endPoint y: 336, distance: 161.3
drag, startPoint x: 385, startPoint y: 291, endPoint x: 409, endPoint y: 379, distance: 91.4
click at [415, 31] on div at bounding box center [427, 31] width 854 height 0
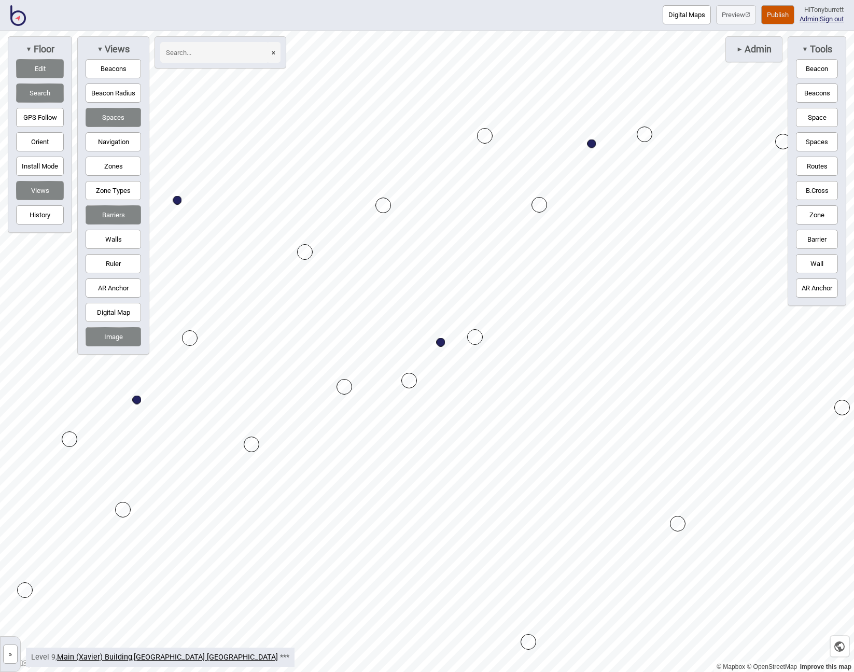
drag, startPoint x: 128, startPoint y: 317, endPoint x: 146, endPoint y: 319, distance: 17.7
click at [131, 318] on button "Digital Map" at bounding box center [113, 312] width 55 height 19
drag, startPoint x: 190, startPoint y: 333, endPoint x: 172, endPoint y: 341, distance: 19.7
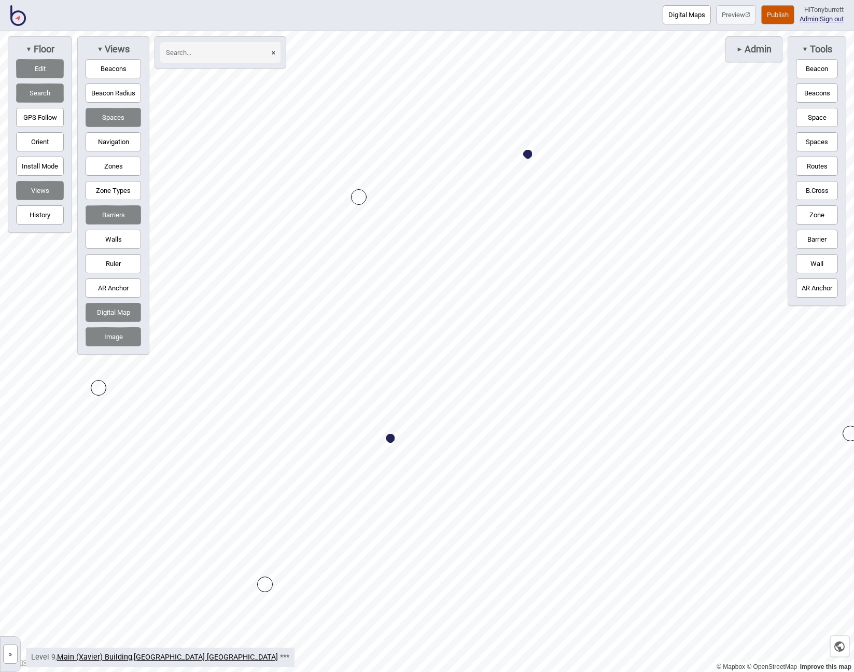
drag, startPoint x: 519, startPoint y: 410, endPoint x: 359, endPoint y: 192, distance: 270.3
drag, startPoint x: 349, startPoint y: 218, endPoint x: 313, endPoint y: 225, distance: 37.4
drag, startPoint x: 306, startPoint y: 281, endPoint x: 450, endPoint y: 420, distance: 199.7
drag, startPoint x: 449, startPoint y: 417, endPoint x: 456, endPoint y: 415, distance: 6.4
click at [456, 415] on div "Map marker" at bounding box center [450, 421] width 16 height 16
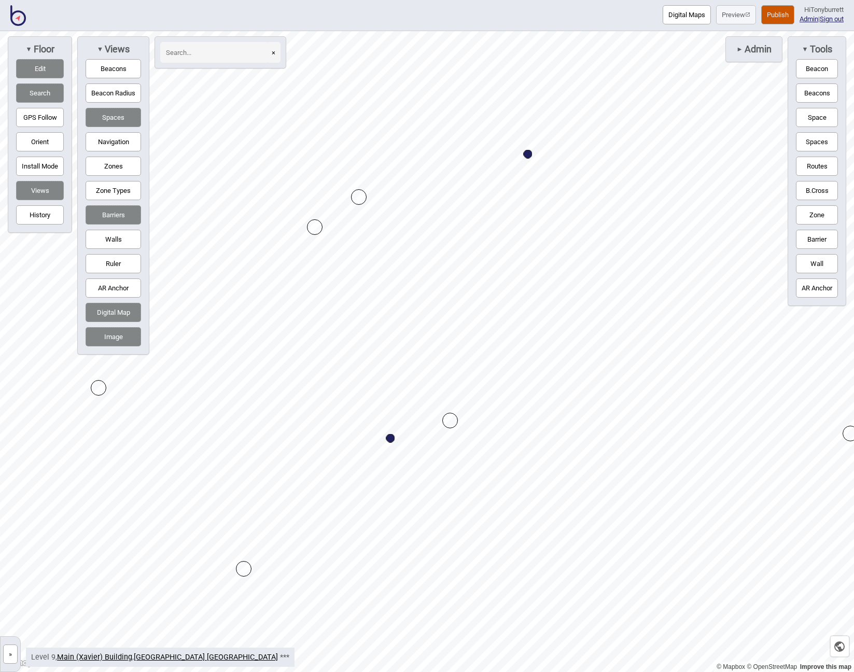
drag, startPoint x: 263, startPoint y: 581, endPoint x: 242, endPoint y: 566, distance: 26.3
click at [109, 142] on button "Navigation" at bounding box center [113, 141] width 55 height 19
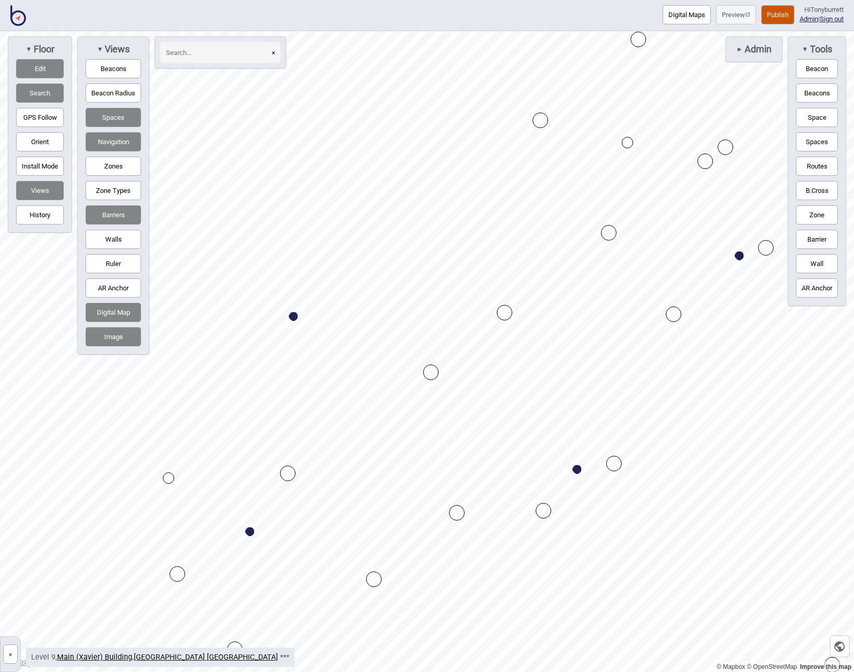
click at [810, 171] on button "Routes" at bounding box center [817, 166] width 42 height 19
click at [822, 163] on button "Routes" at bounding box center [817, 166] width 42 height 19
click at [9, 657] on button "»" at bounding box center [10, 653] width 15 height 19
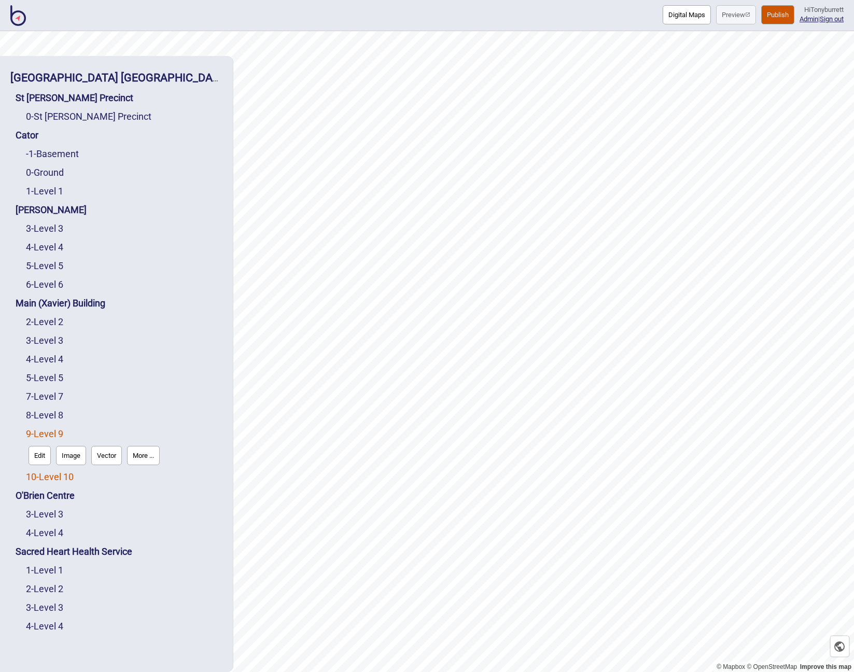
click at [49, 474] on link "10 - Level 10" at bounding box center [50, 476] width 48 height 11
click at [40, 474] on button "Edit" at bounding box center [40, 473] width 22 height 19
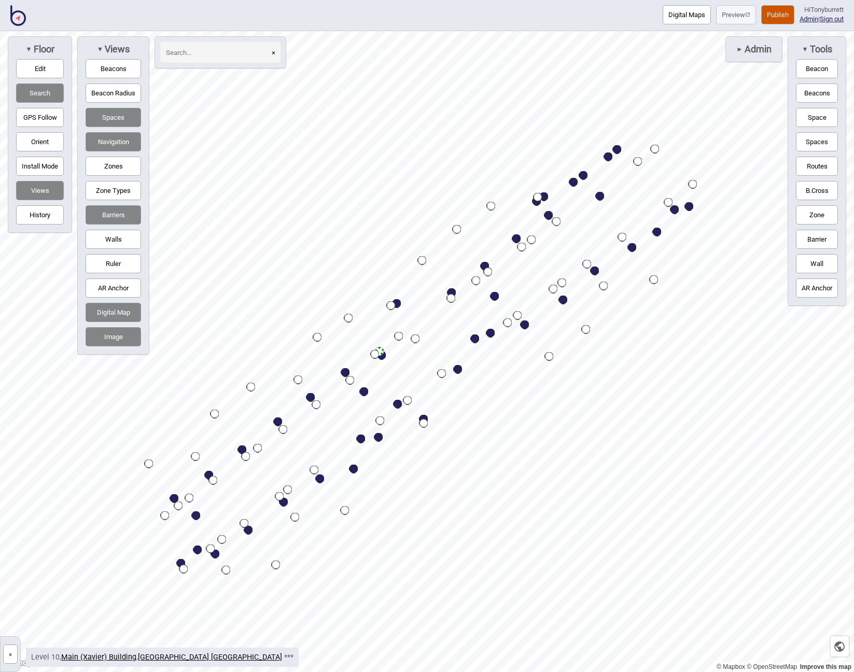
click at [112, 212] on button "Barriers" at bounding box center [113, 214] width 55 height 19
drag, startPoint x: 102, startPoint y: 337, endPoint x: 122, endPoint y: 342, distance: 20.9
click at [102, 337] on button "Image" at bounding box center [113, 336] width 55 height 19
click at [108, 138] on button "Navigation" at bounding box center [113, 141] width 55 height 19
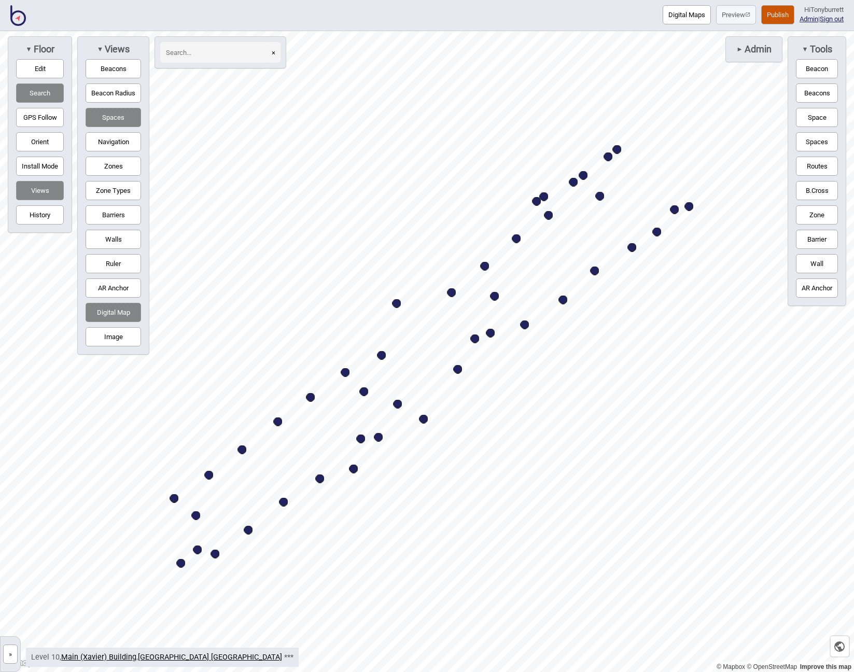
click at [102, 335] on button "Image" at bounding box center [113, 336] width 55 height 19
click at [107, 314] on button "Digital Map" at bounding box center [113, 312] width 55 height 19
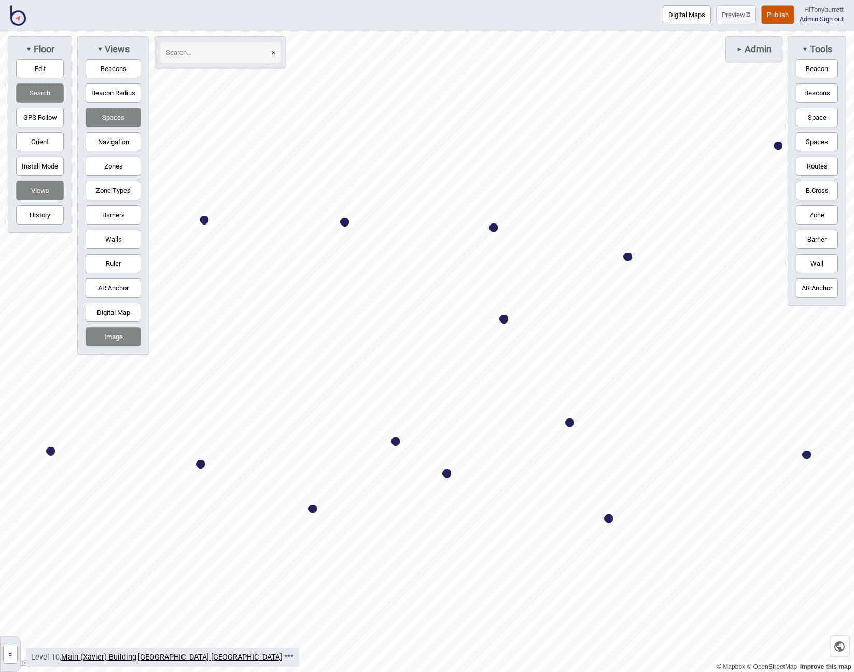
click at [119, 212] on button "Barriers" at bounding box center [113, 214] width 55 height 19
click at [815, 119] on button "Space" at bounding box center [817, 117] width 42 height 19
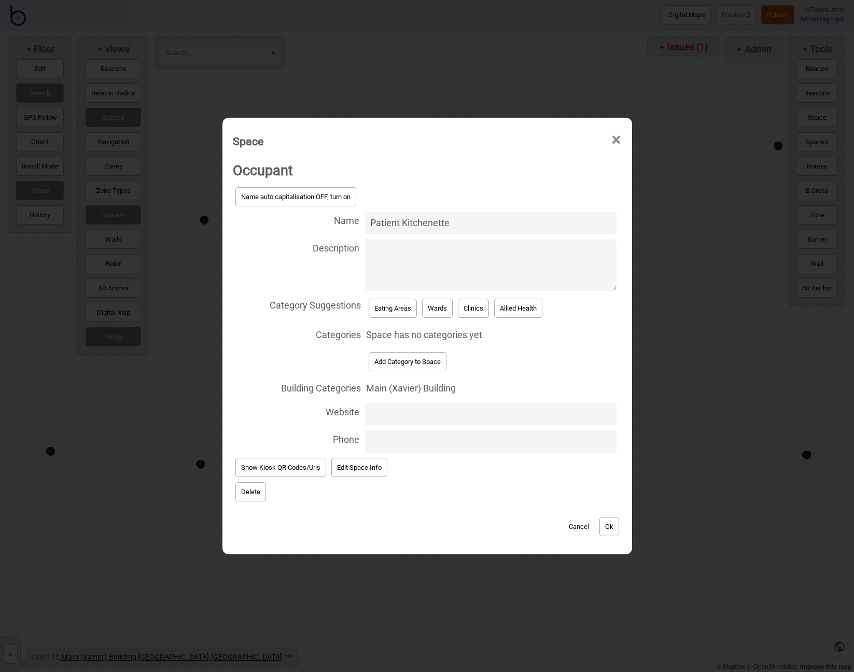
type input "Patient Kitchenette"
drag, startPoint x: 401, startPoint y: 311, endPoint x: 409, endPoint y: 319, distance: 11.7
click at [401, 311] on button "Eating Areas" at bounding box center [392, 308] width 48 height 19
select select "Eating Areas"
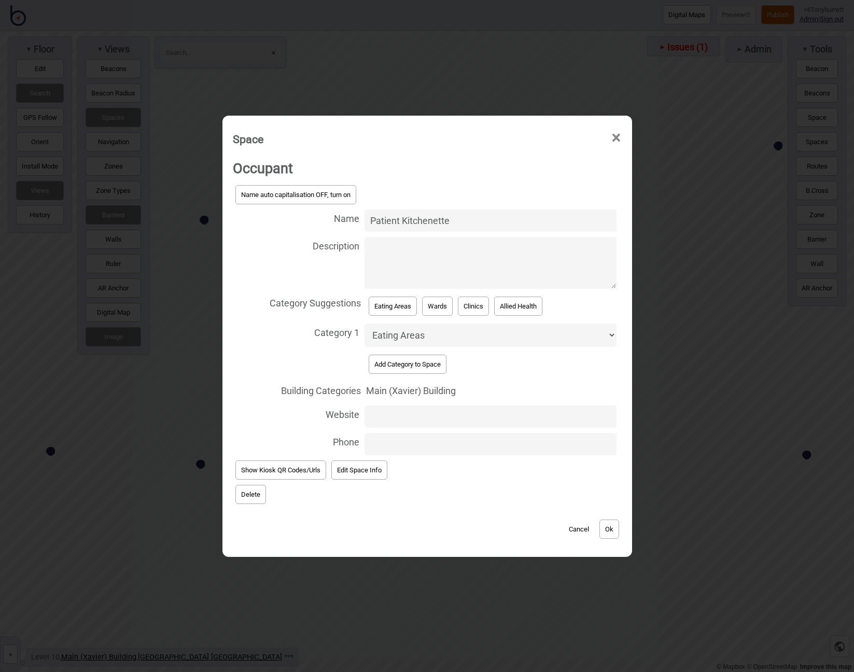
click at [611, 525] on button "Ok" at bounding box center [609, 528] width 20 height 19
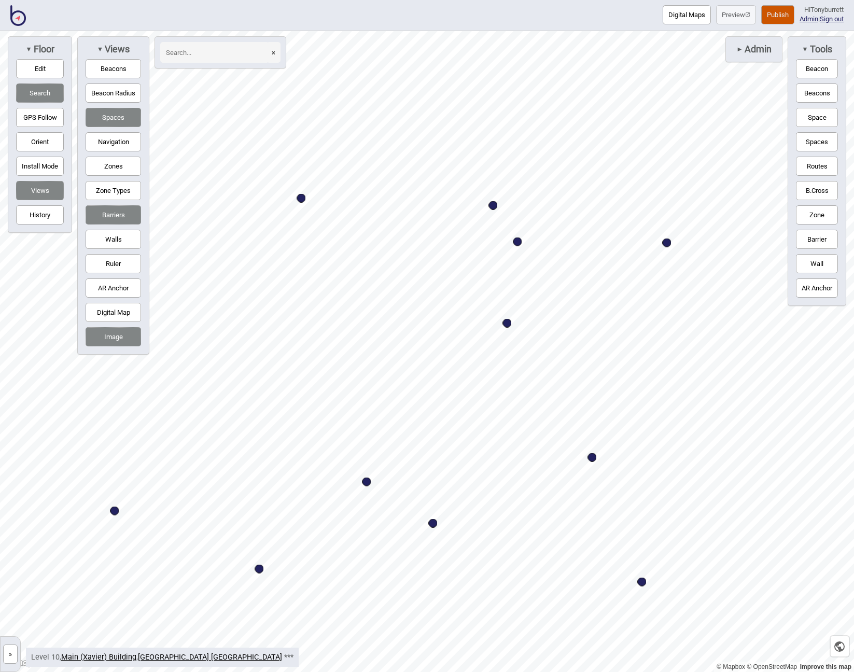
click at [37, 72] on button "Edit" at bounding box center [40, 68] width 48 height 19
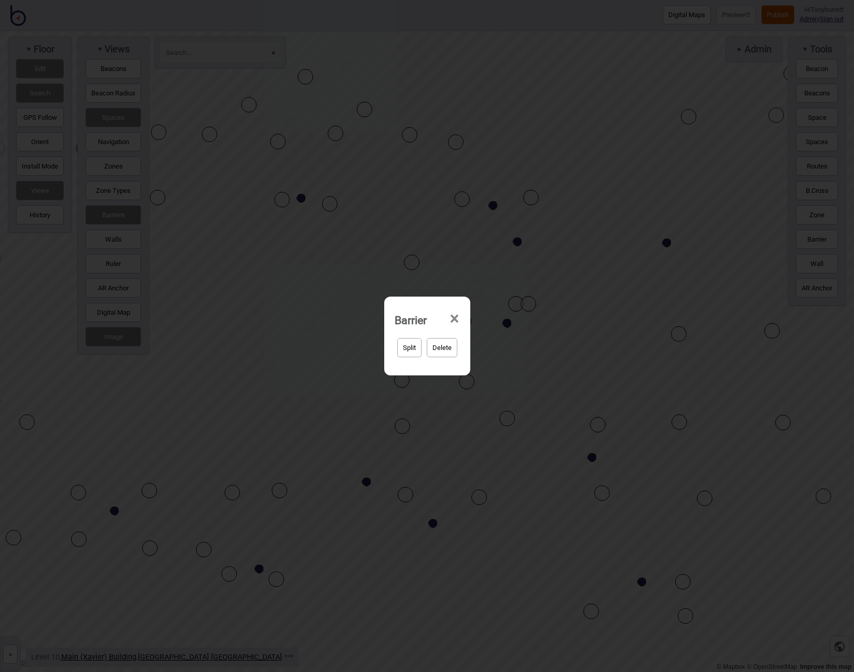
click at [452, 320] on span "×" at bounding box center [454, 319] width 11 height 34
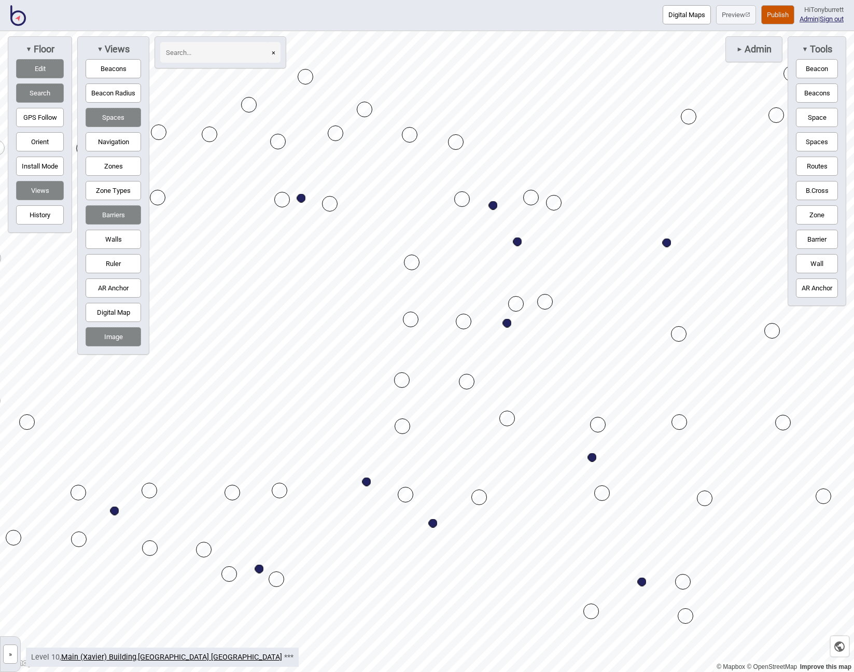
drag, startPoint x: 530, startPoint y: 301, endPoint x: 544, endPoint y: 300, distance: 13.5
drag, startPoint x: 544, startPoint y: 300, endPoint x: 551, endPoint y: 300, distance: 7.3
click at [37, 69] on button "Edit" at bounding box center [40, 68] width 48 height 19
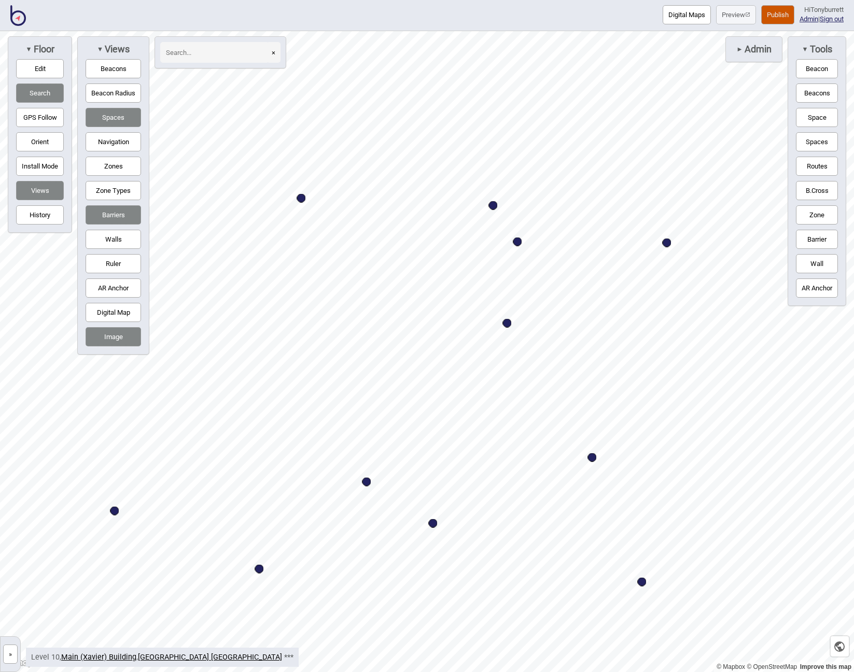
click at [12, 651] on button "»" at bounding box center [10, 653] width 15 height 19
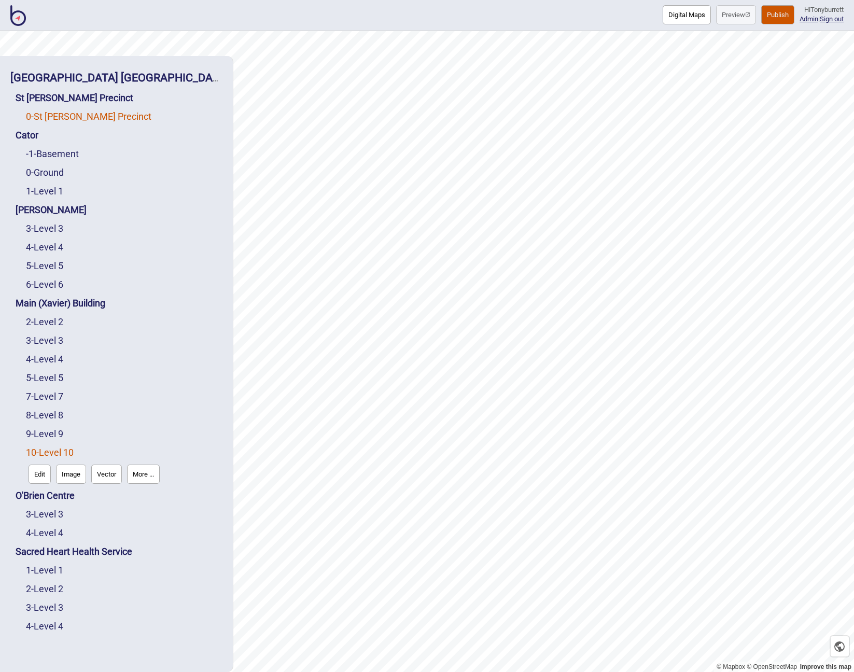
click at [49, 113] on link "0 - St Vincent's Precinct" at bounding box center [88, 116] width 125 height 11
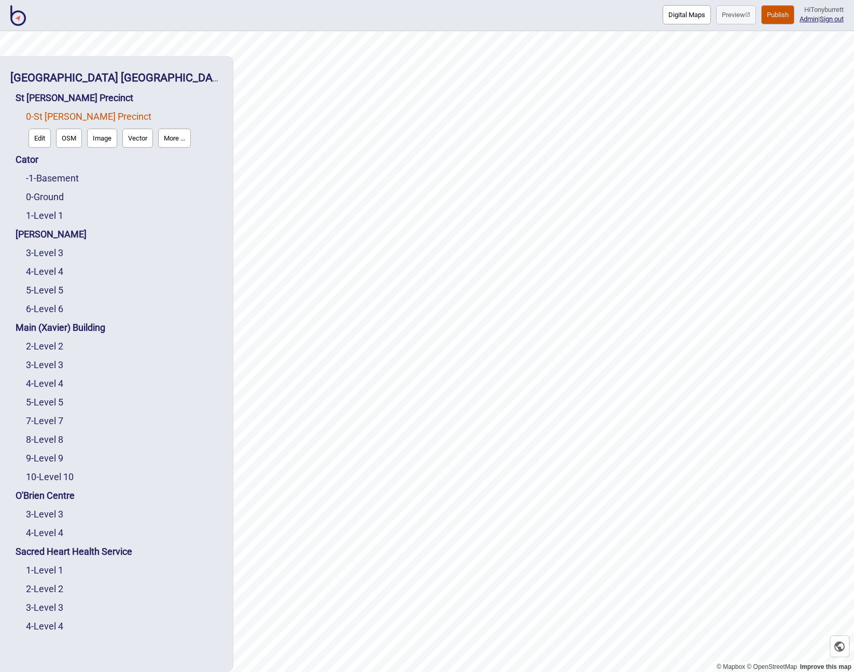
click at [43, 130] on button "Edit" at bounding box center [40, 138] width 22 height 19
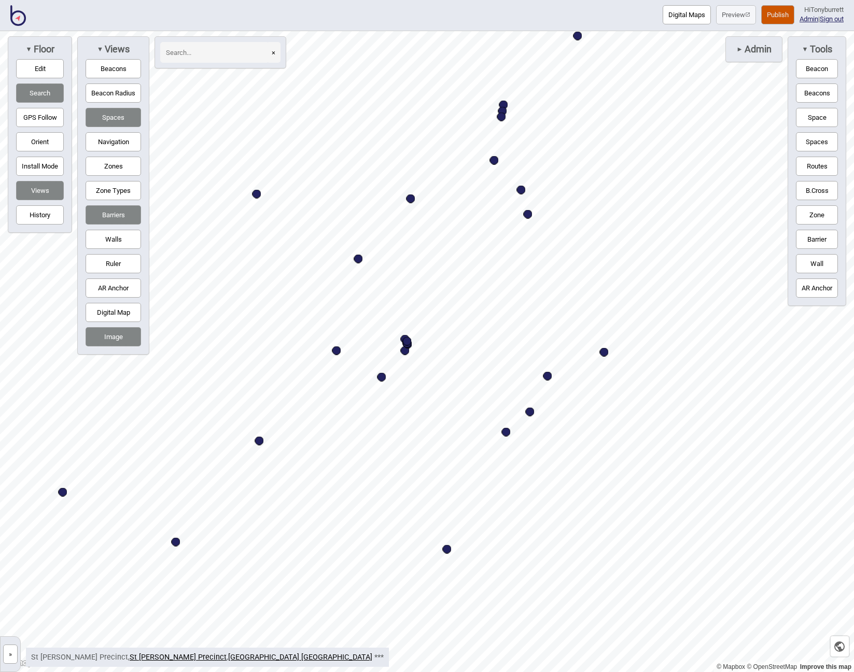
click at [493, 163] on div "Map marker" at bounding box center [494, 160] width 9 height 9
select select "Points of Interest"
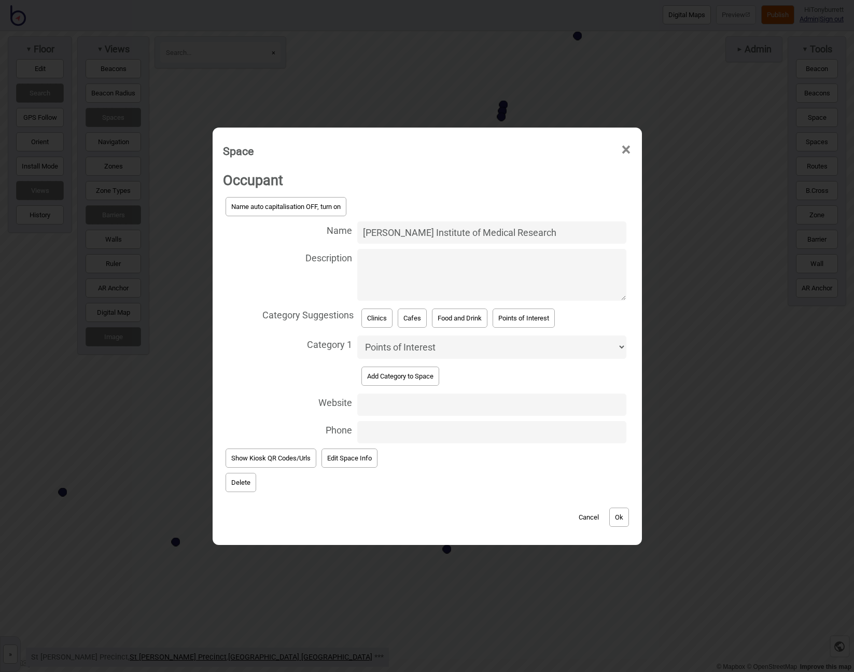
drag, startPoint x: 385, startPoint y: 235, endPoint x: 421, endPoint y: 212, distance: 42.6
click at [385, 235] on input "Garvin Institute of Medical Research" at bounding box center [491, 232] width 268 height 22
type input "Garvan Institute of Medical Research"
click at [628, 518] on button "Ok" at bounding box center [619, 516] width 20 height 19
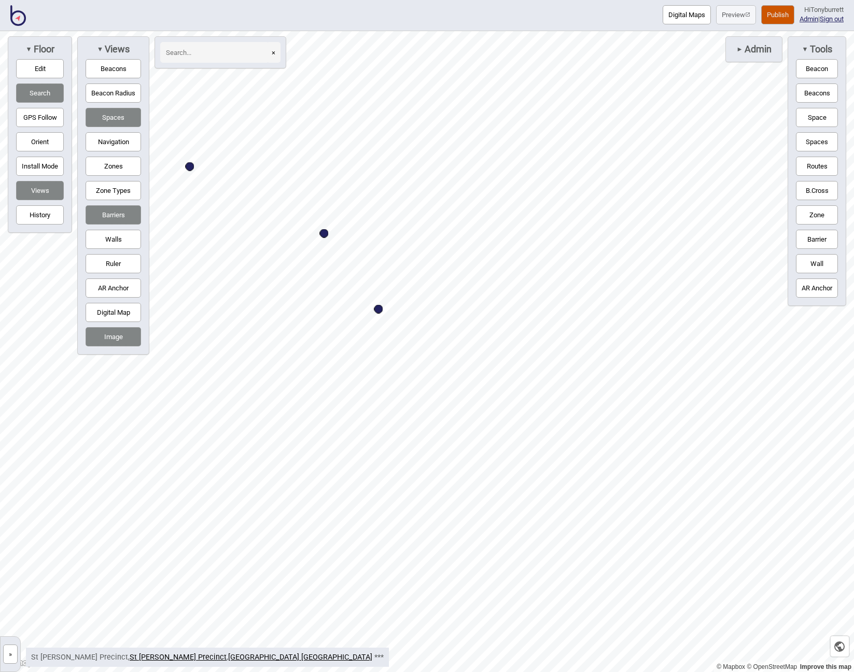
click at [121, 144] on button "Navigation" at bounding box center [113, 141] width 55 height 19
click at [824, 113] on button "Space" at bounding box center [817, 117] width 42 height 19
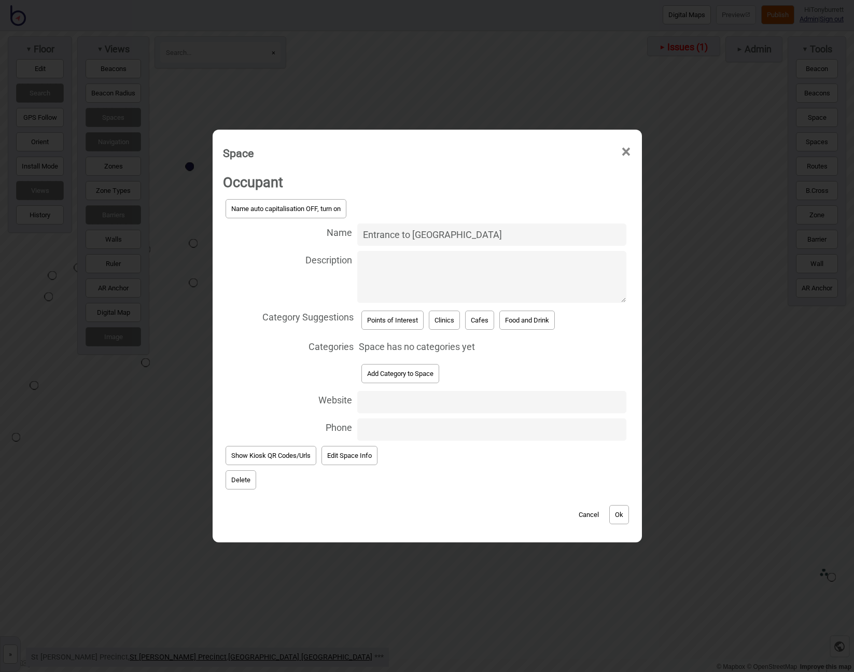
type input "Entrance to Garvan Auditorium"
click at [401, 371] on button "Add Category to Space" at bounding box center [400, 373] width 78 height 19
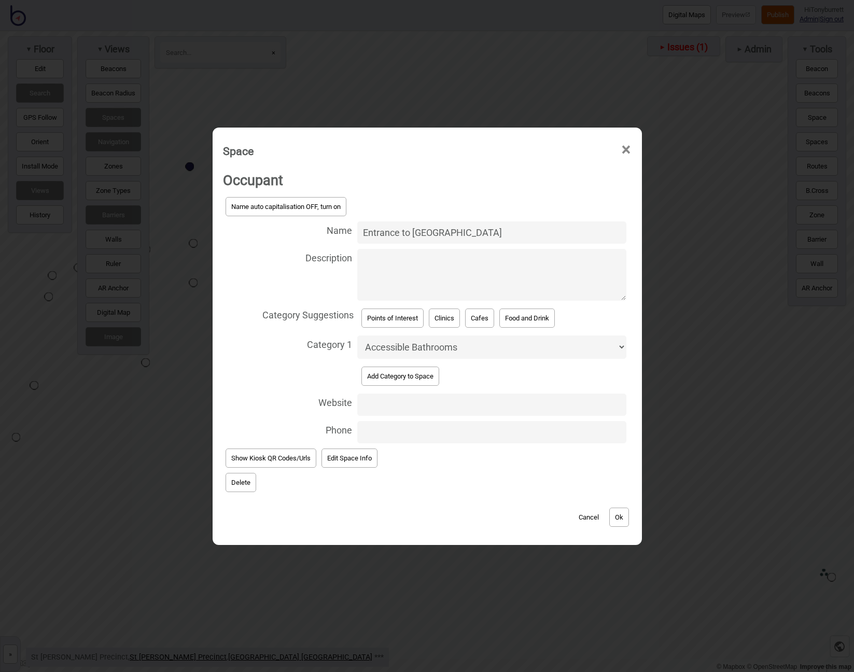
select select "Meeting Rooms"
click at [626, 512] on button "Ok" at bounding box center [619, 516] width 20 height 19
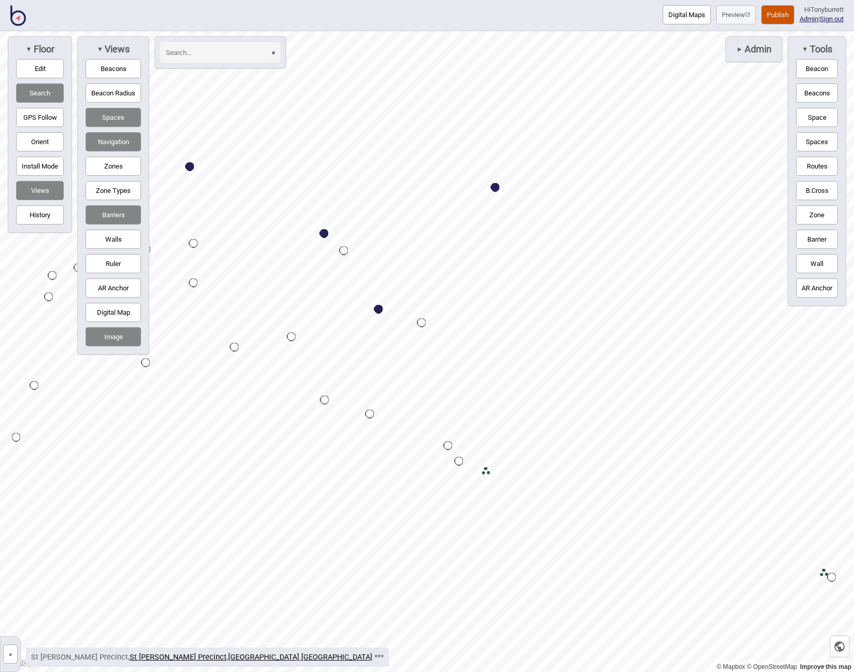
drag, startPoint x: 827, startPoint y: 165, endPoint x: 798, endPoint y: 163, distance: 29.1
click at [827, 165] on button "Routes" at bounding box center [817, 166] width 42 height 19
click at [196, 243] on div "Map marker" at bounding box center [193, 243] width 9 height 9
click at [814, 167] on button "Routes" at bounding box center [817, 166] width 42 height 19
click at [339, 255] on div "Map marker" at bounding box center [339, 256] width 9 height 9
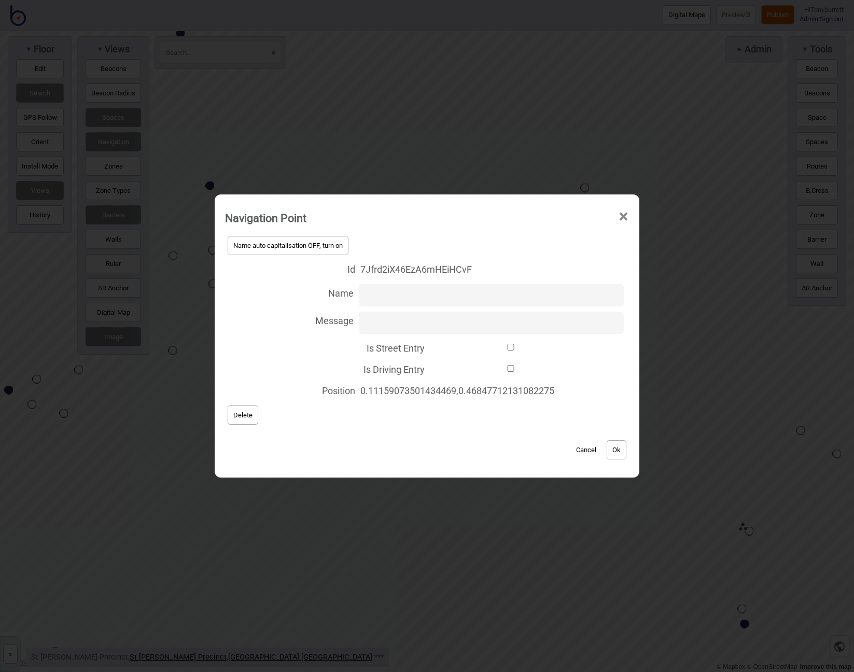
click at [249, 419] on button "Delete" at bounding box center [243, 414] width 31 height 19
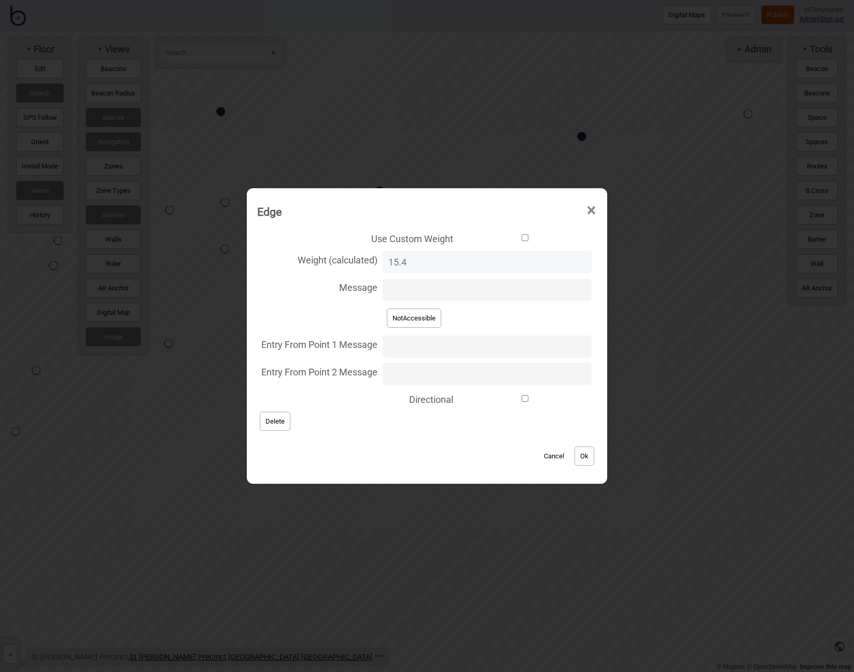
click at [275, 419] on button "Delete" at bounding box center [275, 420] width 31 height 19
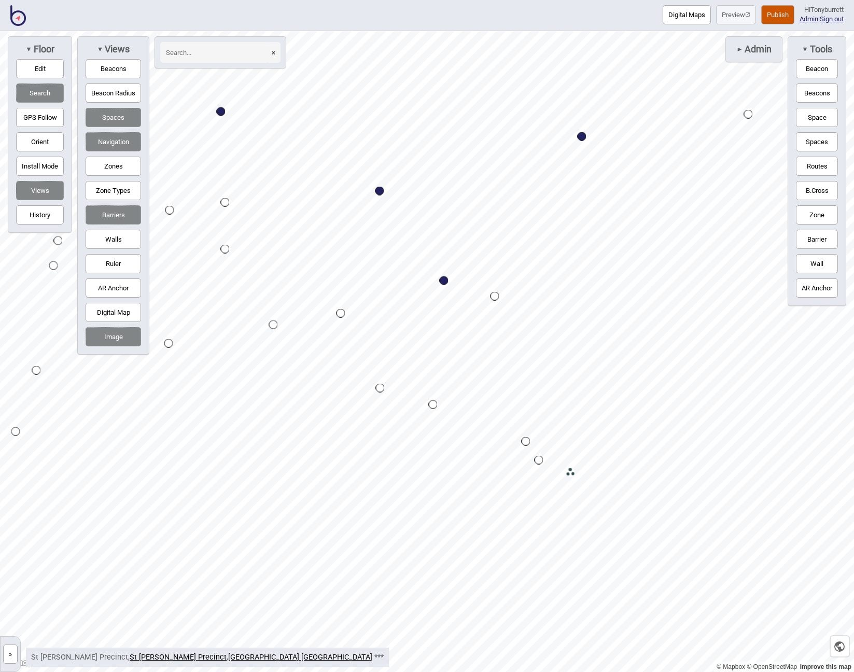
click at [816, 169] on button "Routes" at bounding box center [817, 166] width 42 height 19
click at [225, 249] on div "Map marker" at bounding box center [225, 249] width 9 height 9
drag, startPoint x: 811, startPoint y: 168, endPoint x: 795, endPoint y: 171, distance: 15.9
click at [807, 168] on button "Routes" at bounding box center [817, 166] width 42 height 19
drag, startPoint x: 81, startPoint y: 249, endPoint x: 194, endPoint y: 53, distance: 226.3
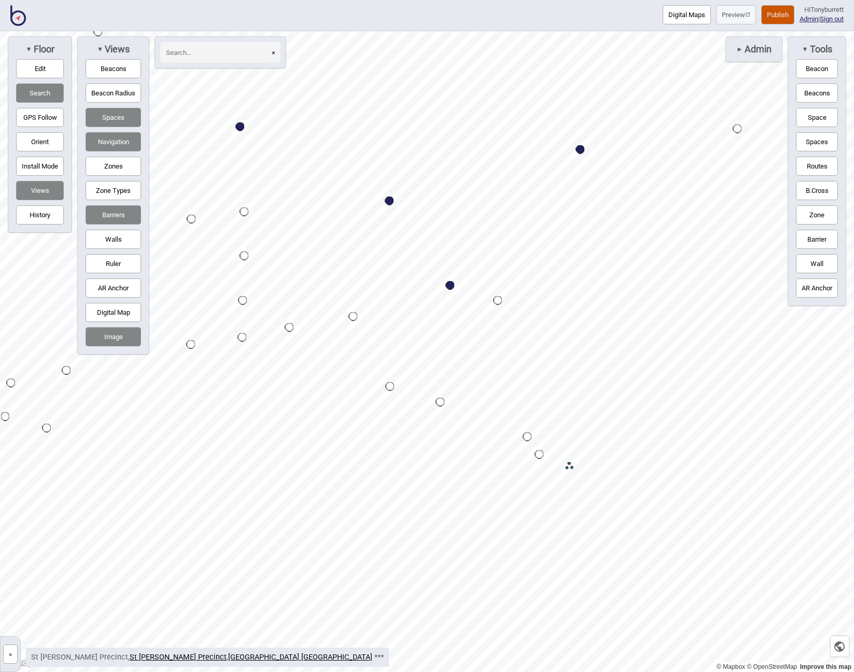
click at [194, 53] on input at bounding box center [214, 52] width 109 height 21
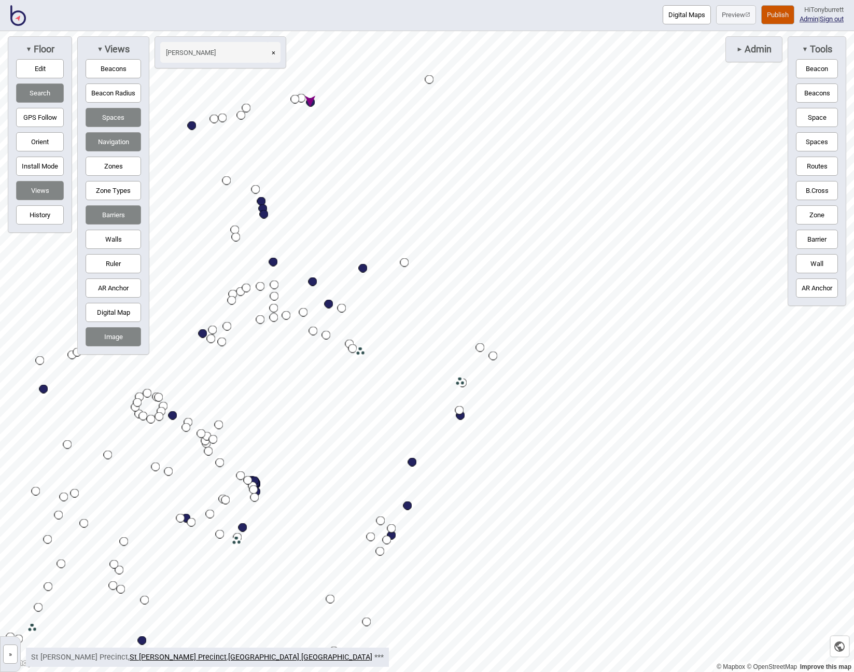
type input "victor"
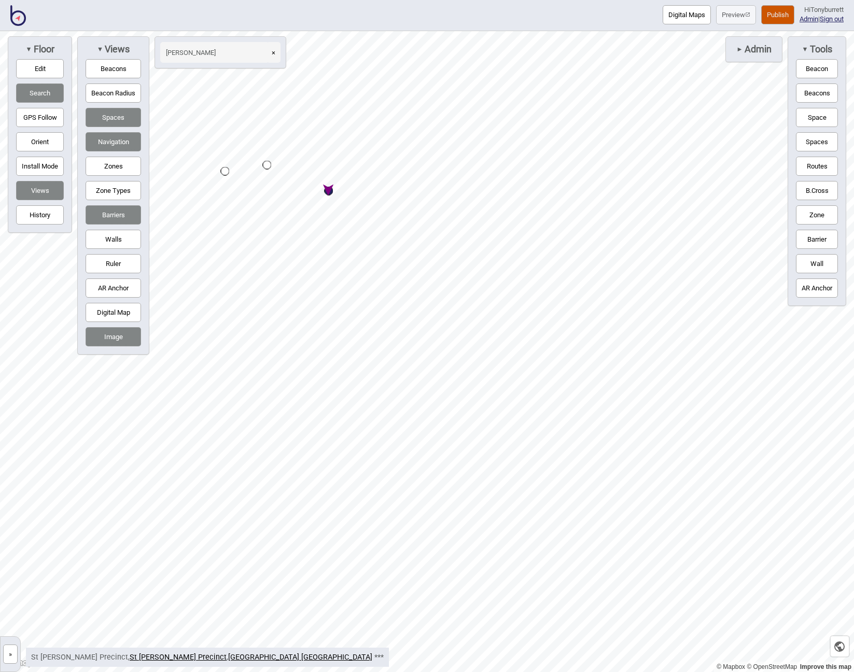
click at [333, 191] on div "Map marker" at bounding box center [328, 191] width 9 height 9
select select "Points of Interest"
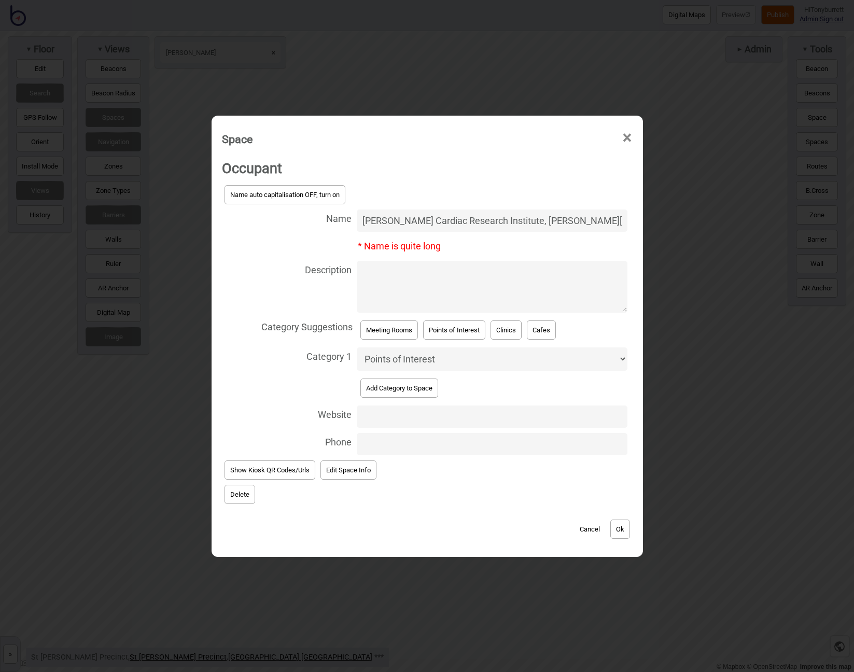
click at [403, 284] on textarea "Description" at bounding box center [492, 287] width 271 height 52
type textarea "Lowy Packer Building"
click at [627, 527] on button "Ok" at bounding box center [620, 528] width 20 height 19
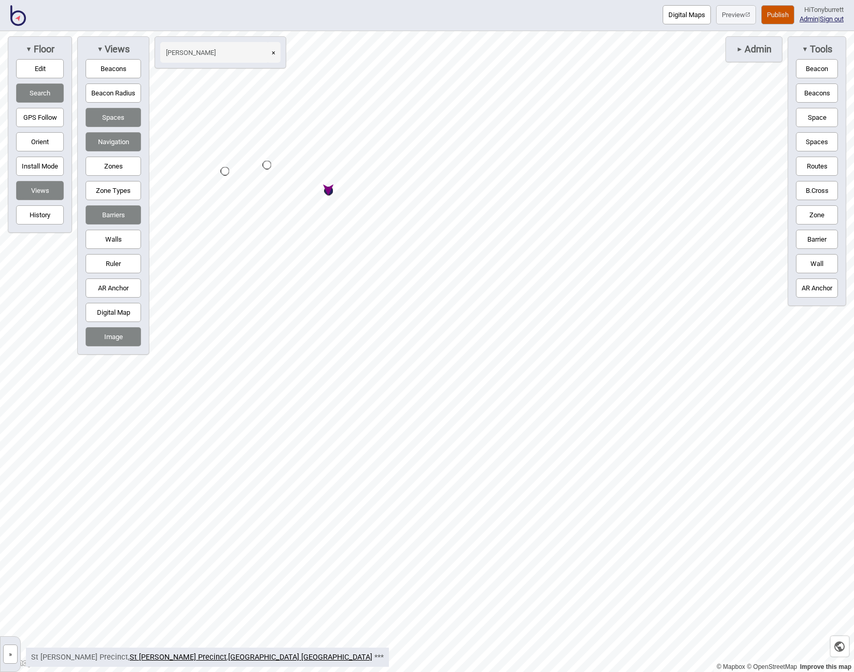
click at [273, 53] on button "×" at bounding box center [273, 52] width 14 height 21
click at [238, 54] on input at bounding box center [214, 52] width 109 height 21
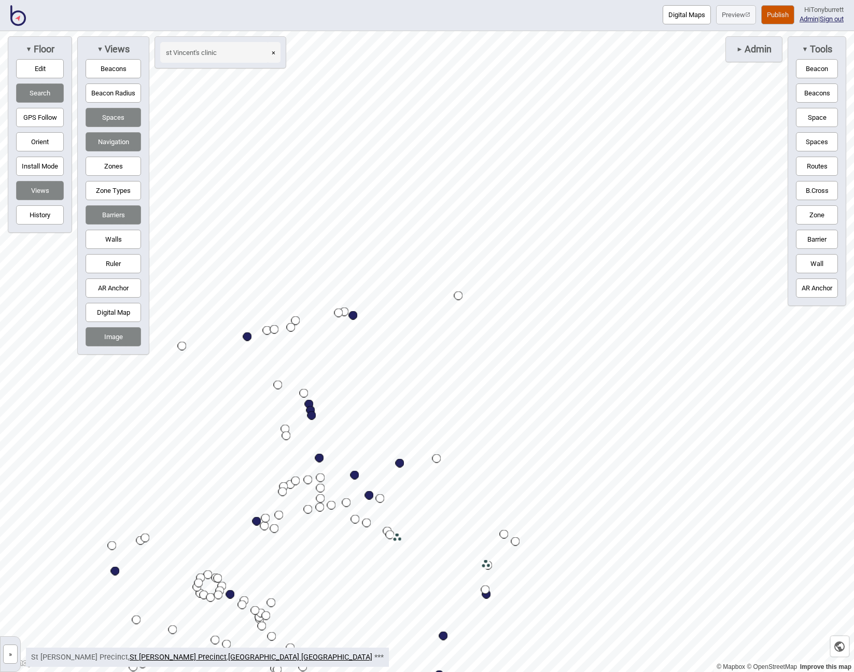
type input "st Vincent's clinic"
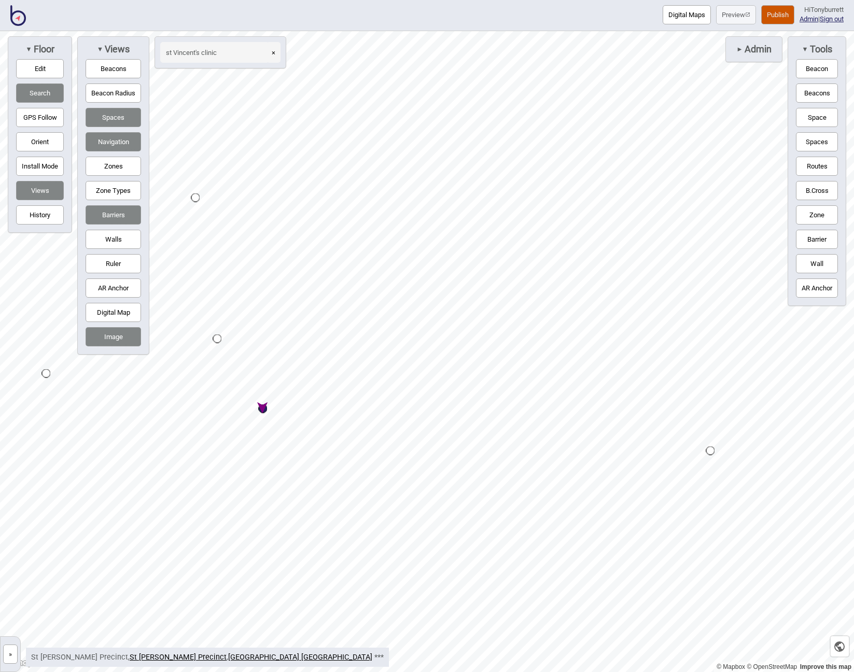
click at [263, 410] on div "Map marker" at bounding box center [263, 408] width 9 height 9
select select "Points of Interest"
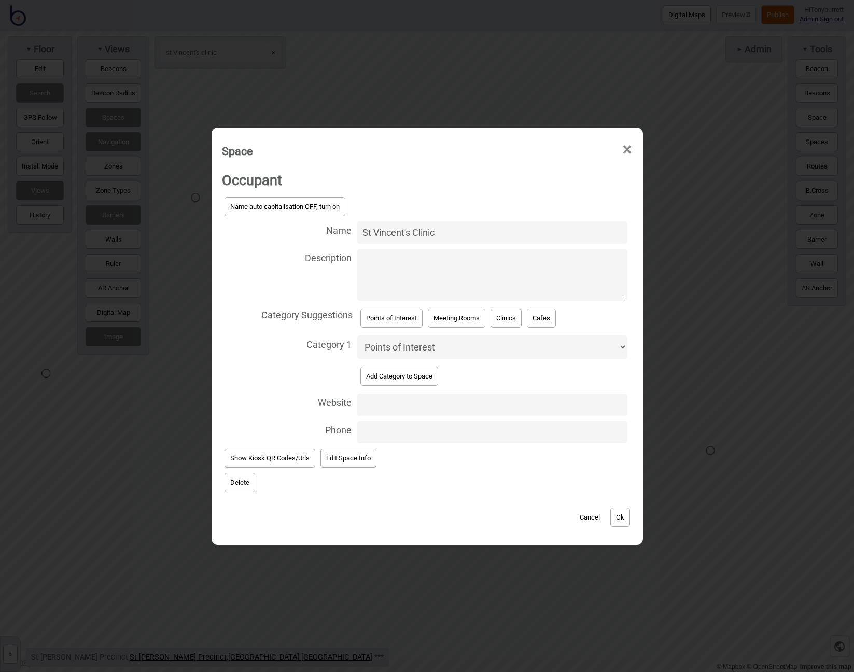
click at [391, 253] on textarea "Description" at bounding box center [492, 275] width 271 height 52
type textarea "St [PERSON_NAME] Precinct"
click at [621, 512] on button "Ok" at bounding box center [620, 516] width 20 height 19
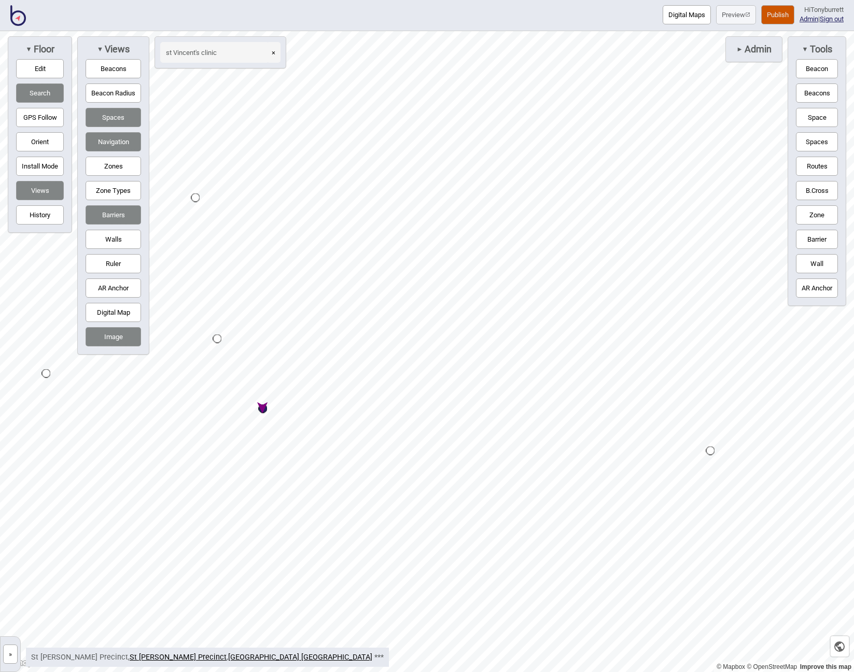
click at [266, 409] on div "Map marker" at bounding box center [263, 408] width 9 height 9
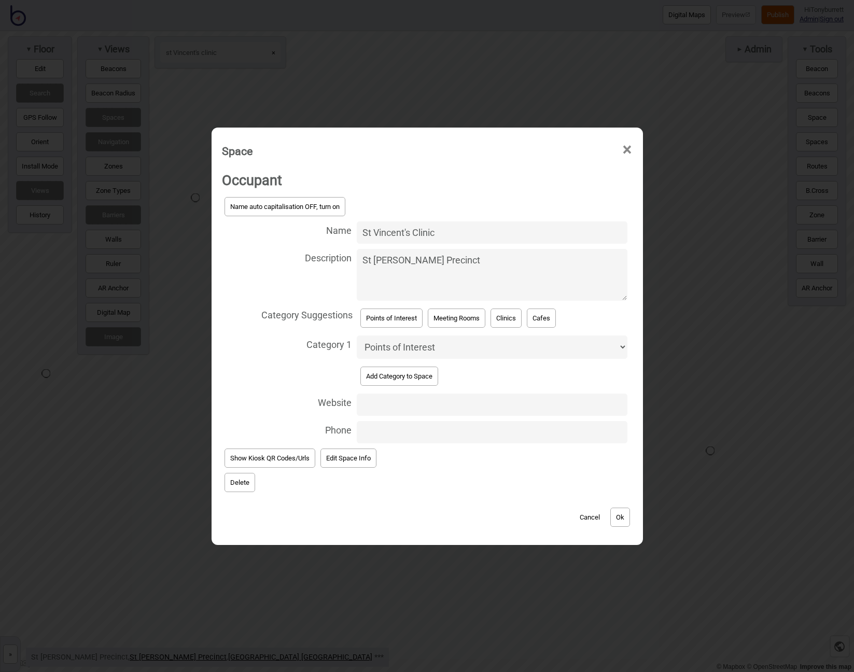
select select "Medical Services"
click at [621, 513] on button "Ok" at bounding box center [620, 516] width 20 height 19
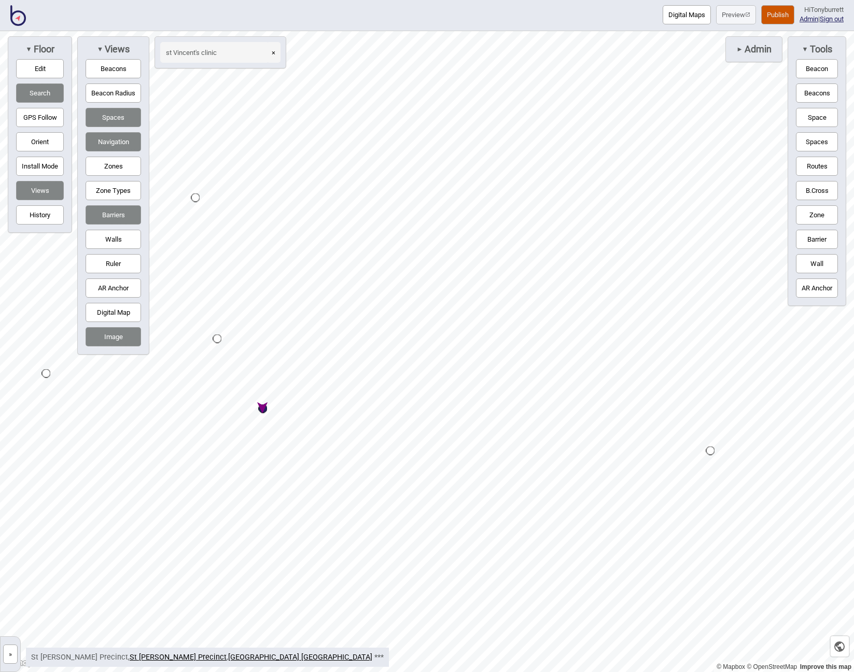
click at [273, 52] on button "×" at bounding box center [273, 52] width 14 height 21
click at [258, 53] on input at bounding box center [214, 52] width 109 height 21
type input "translational"
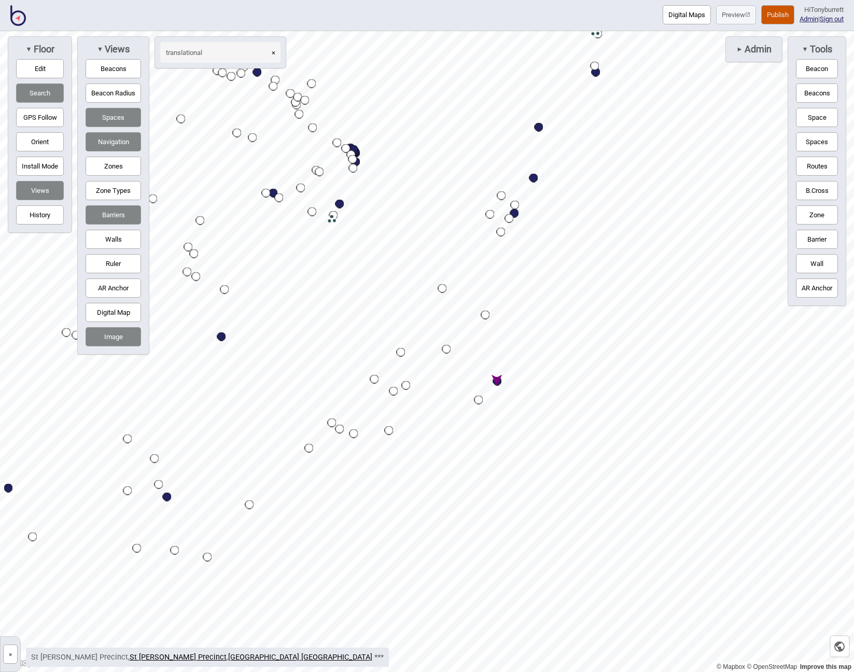
click at [497, 381] on div "Map marker" at bounding box center [497, 381] width 9 height 9
select select "Points of Interest"
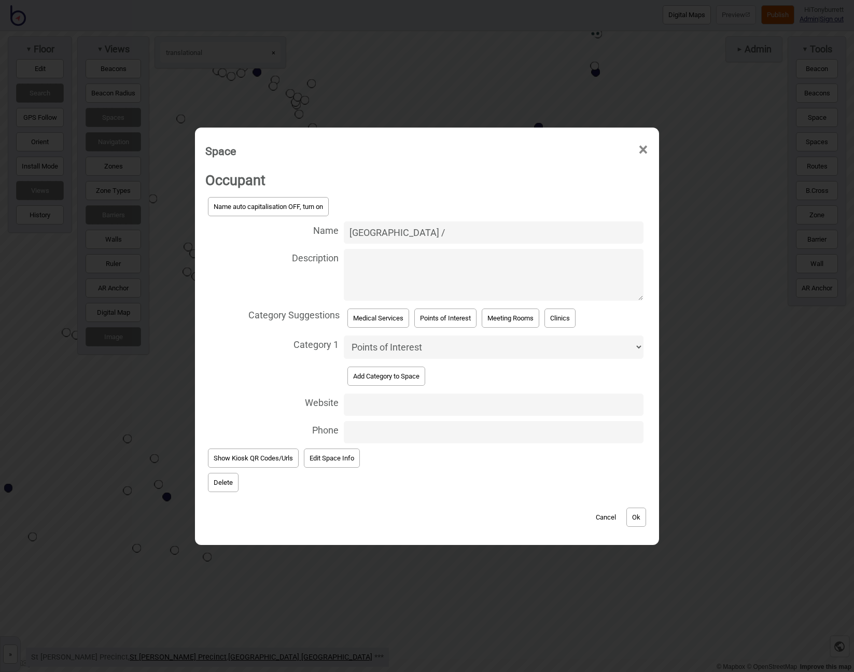
paste input "Centre for Applied Medical Research"
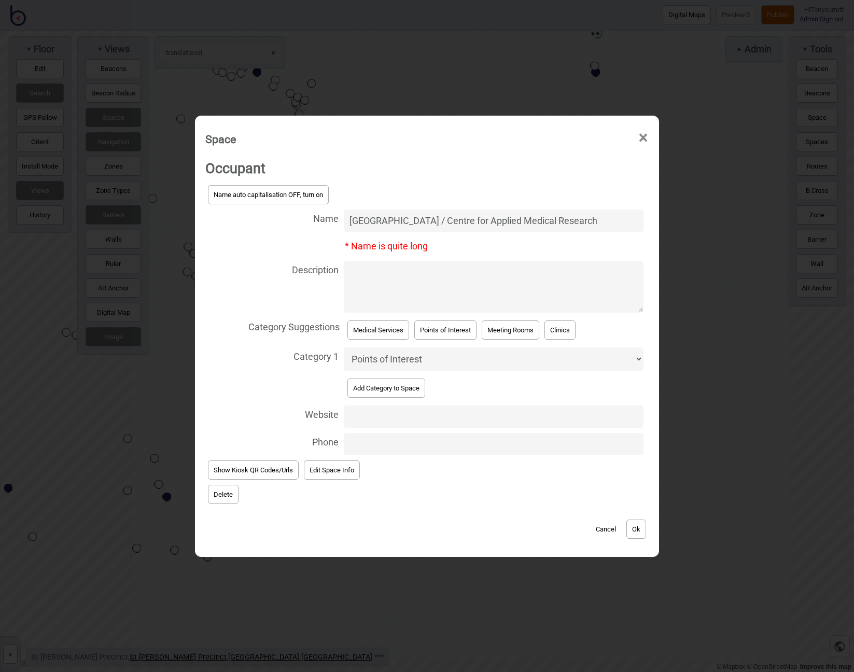
type input "Translational Research Centre Building / Centre for Applied Medical Research"
click at [628, 523] on button "Ok" at bounding box center [636, 528] width 20 height 19
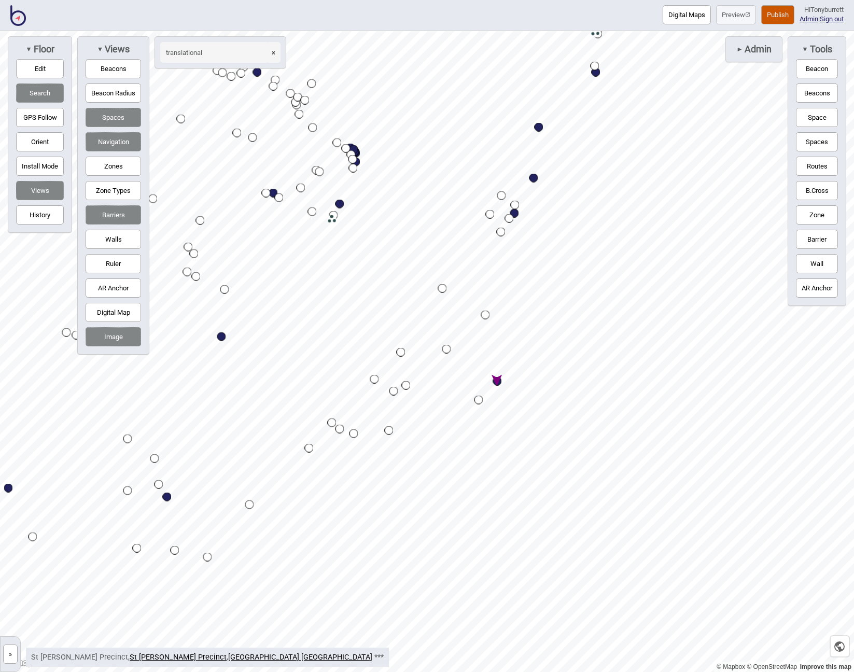
click at [275, 50] on button "×" at bounding box center [273, 52] width 14 height 21
click at [228, 50] on input at bounding box center [214, 52] width 109 height 21
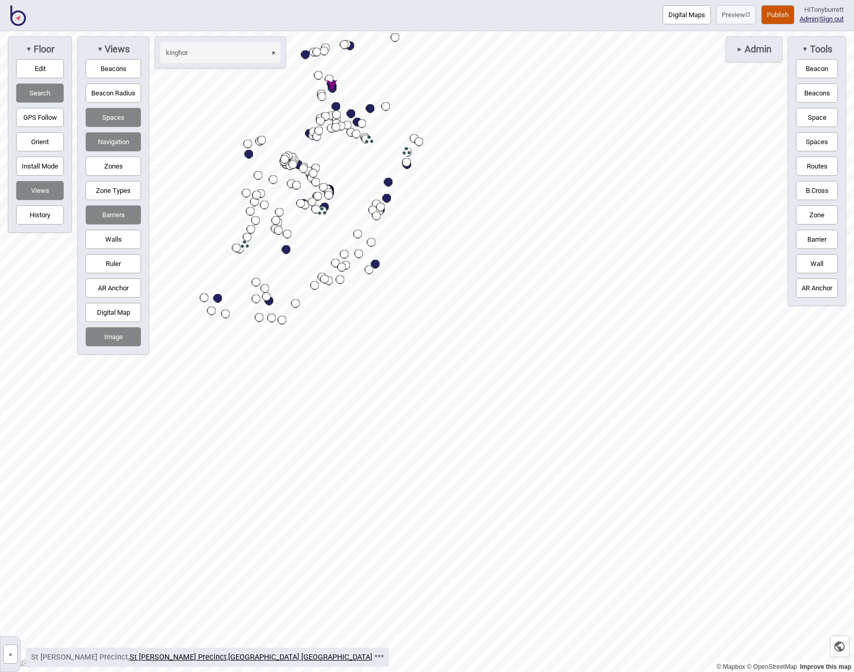
type input "kinghor"
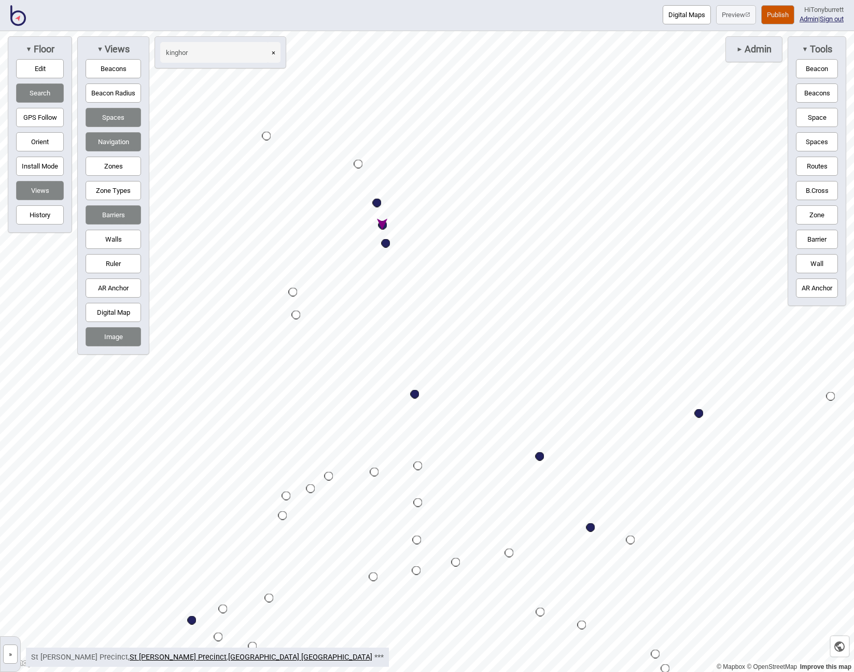
click at [382, 221] on div "Map marker" at bounding box center [382, 225] width 9 height 9
select select "Points of Interest"
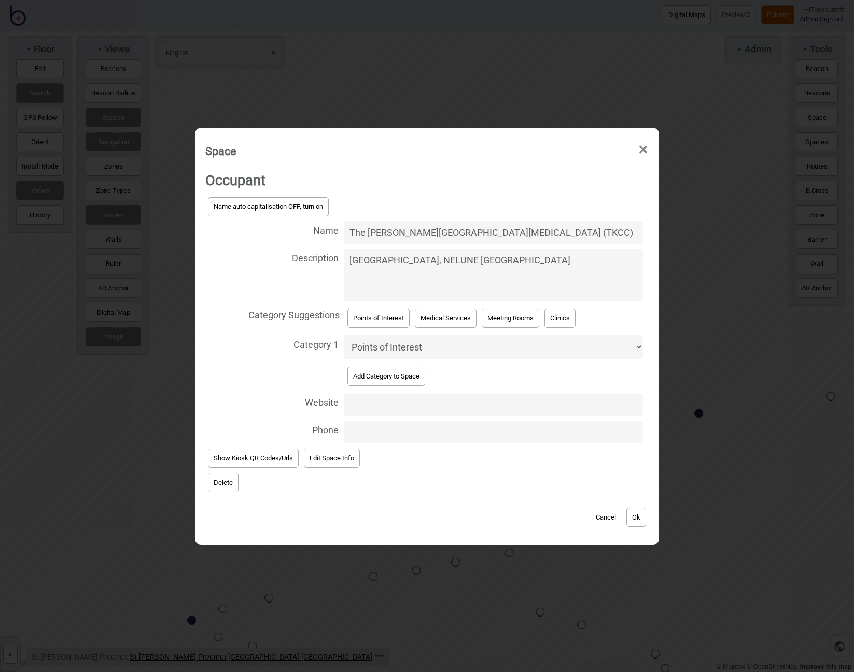
click at [554, 263] on textarea "NELUNE Centre, NELUNE Men’s Health Centre" at bounding box center [494, 275] width 300 height 52
type textarea "NELUNE Centre, NELUNE Men’s Health Centre, The Wellness Centre"
click at [632, 508] on button "Ok" at bounding box center [636, 516] width 20 height 19
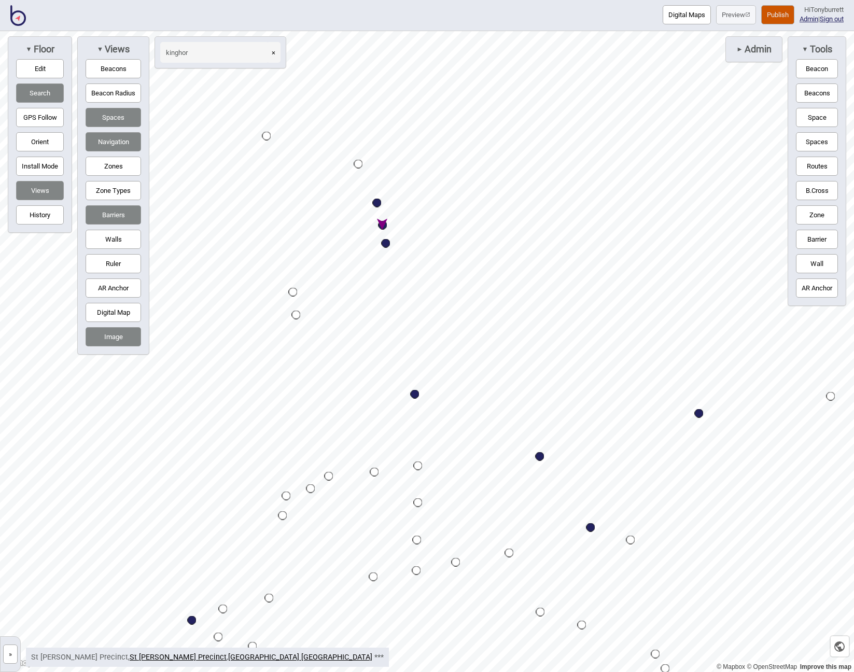
click at [387, 224] on div "Map marker" at bounding box center [382, 225] width 9 height 9
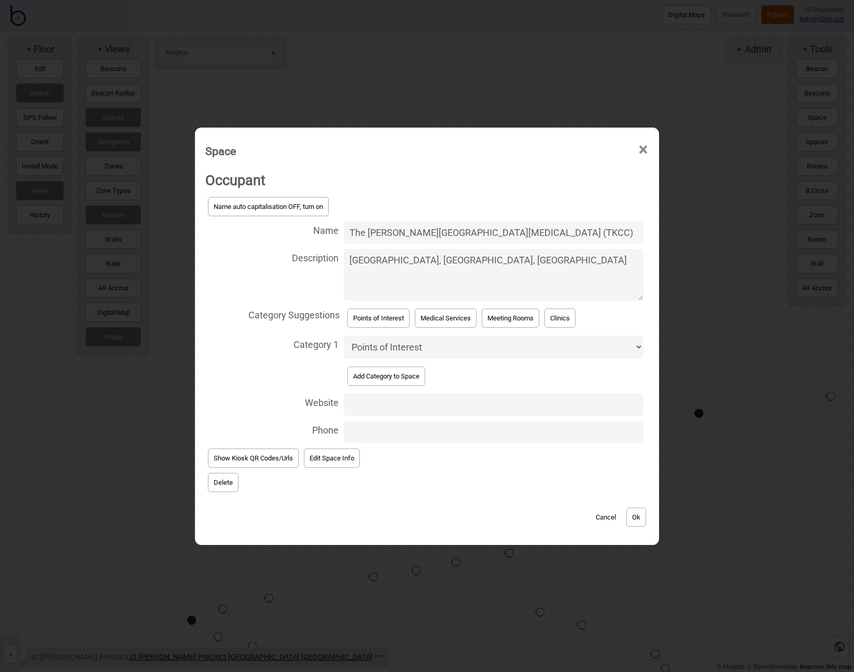
select select "Medical Services"
click at [635, 512] on button "Ok" at bounding box center [636, 516] width 20 height 19
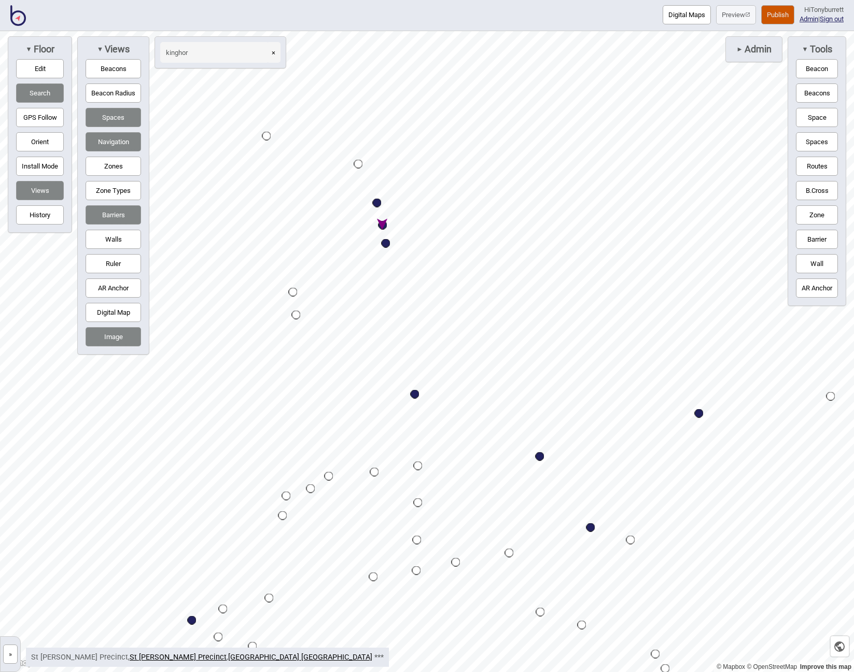
click at [374, 201] on div "Map marker" at bounding box center [382, 198] width 17 height 17
click at [376, 202] on div "Map marker" at bounding box center [382, 193] width 17 height 17
click at [274, 49] on button "×" at bounding box center [273, 52] width 14 height 21
click at [377, 202] on div "Map marker" at bounding box center [377, 202] width 9 height 9
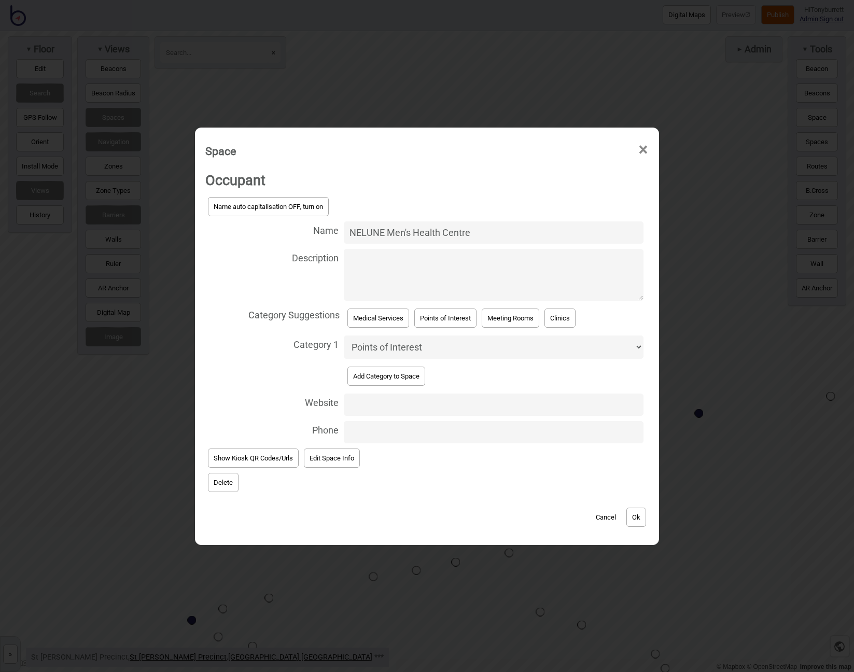
select select "Medical Services"
click at [640, 510] on button "Ok" at bounding box center [636, 516] width 20 height 19
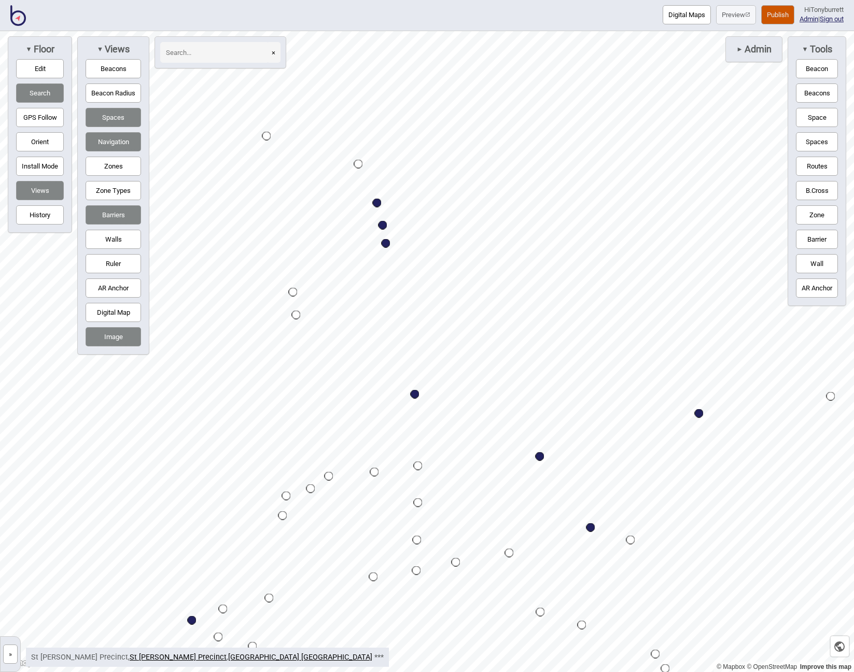
click at [385, 243] on div "Map marker" at bounding box center [385, 243] width 9 height 9
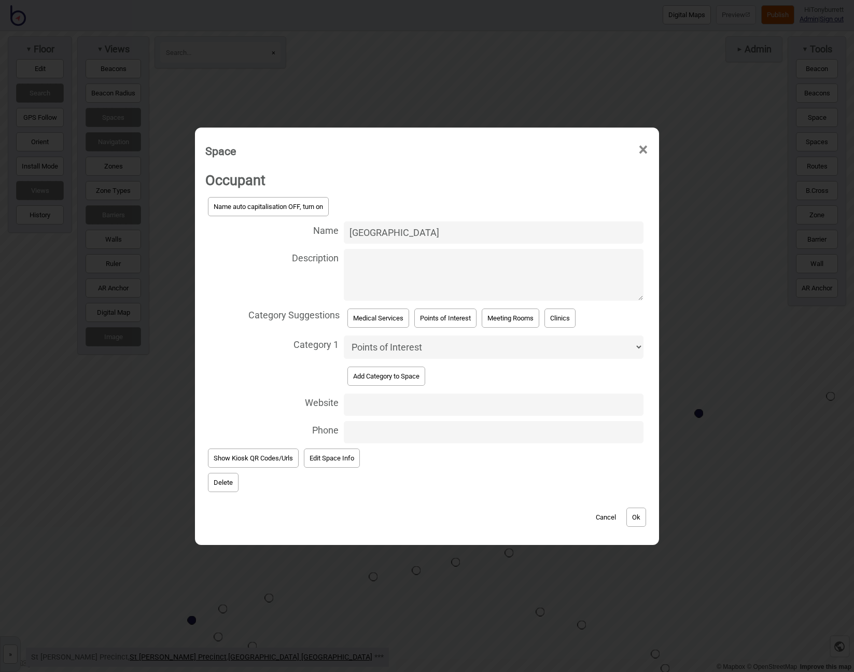
select select "Medical Services"
click at [635, 511] on button "Ok" at bounding box center [636, 516] width 20 height 19
